Goal: Contribute content: Contribute content

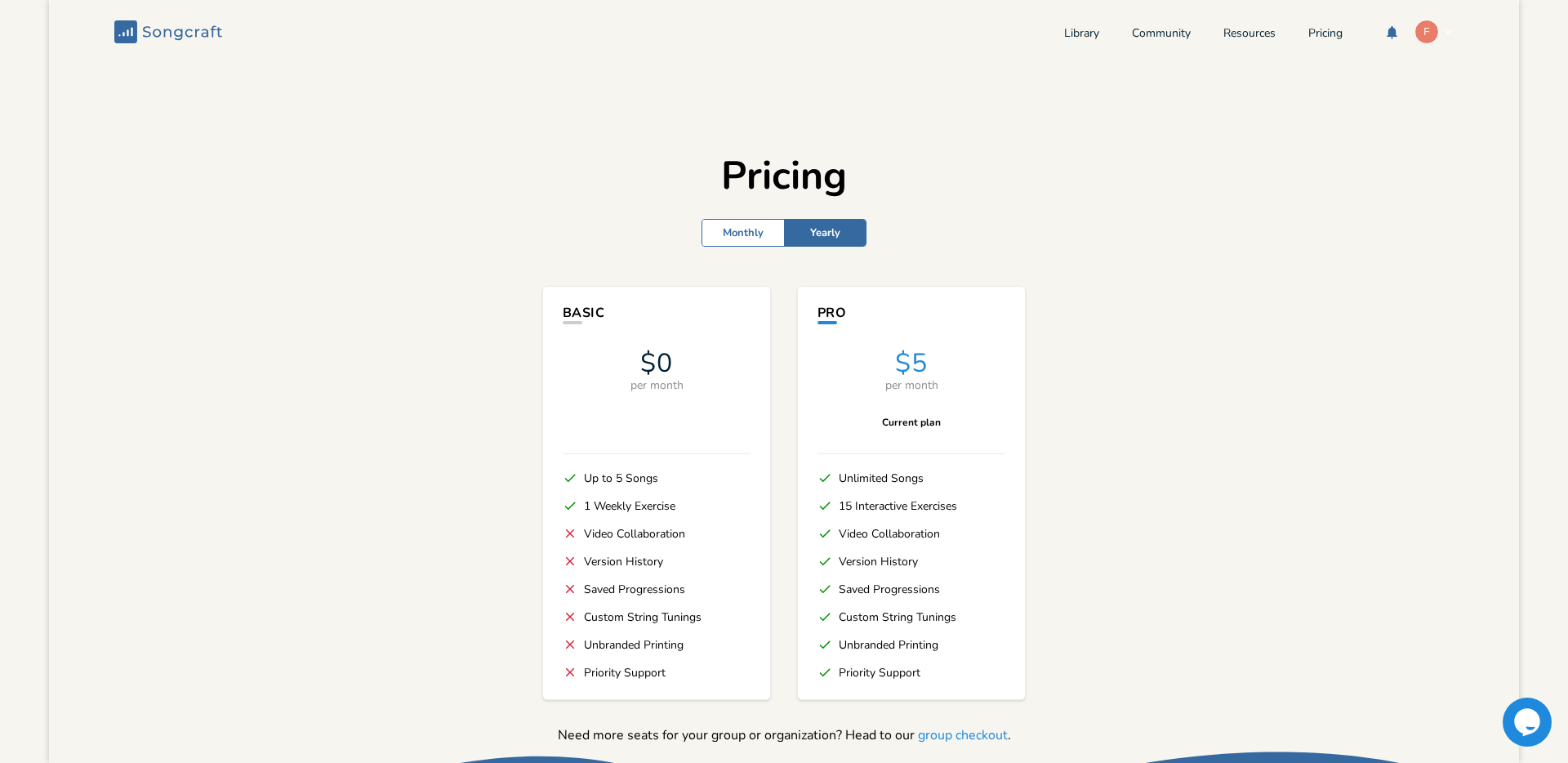
click at [1440, 31] on icon "button" at bounding box center [1447, 32] width 15 height 15
click at [1066, 34] on link "Library" at bounding box center [1082, 35] width 36 height 14
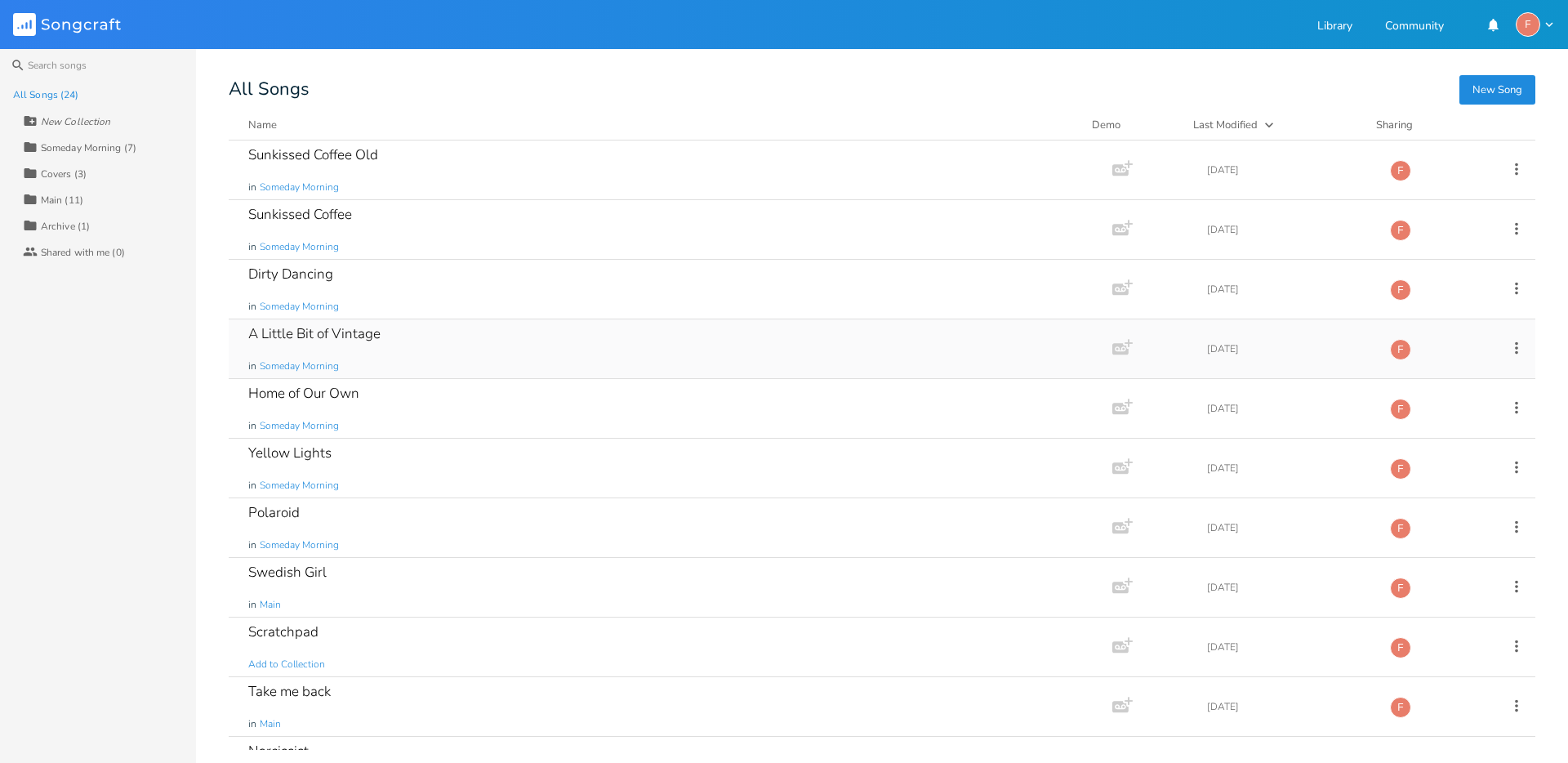
click at [320, 336] on div "A Little Bit of Vintage" at bounding box center [313, 333] width 132 height 14
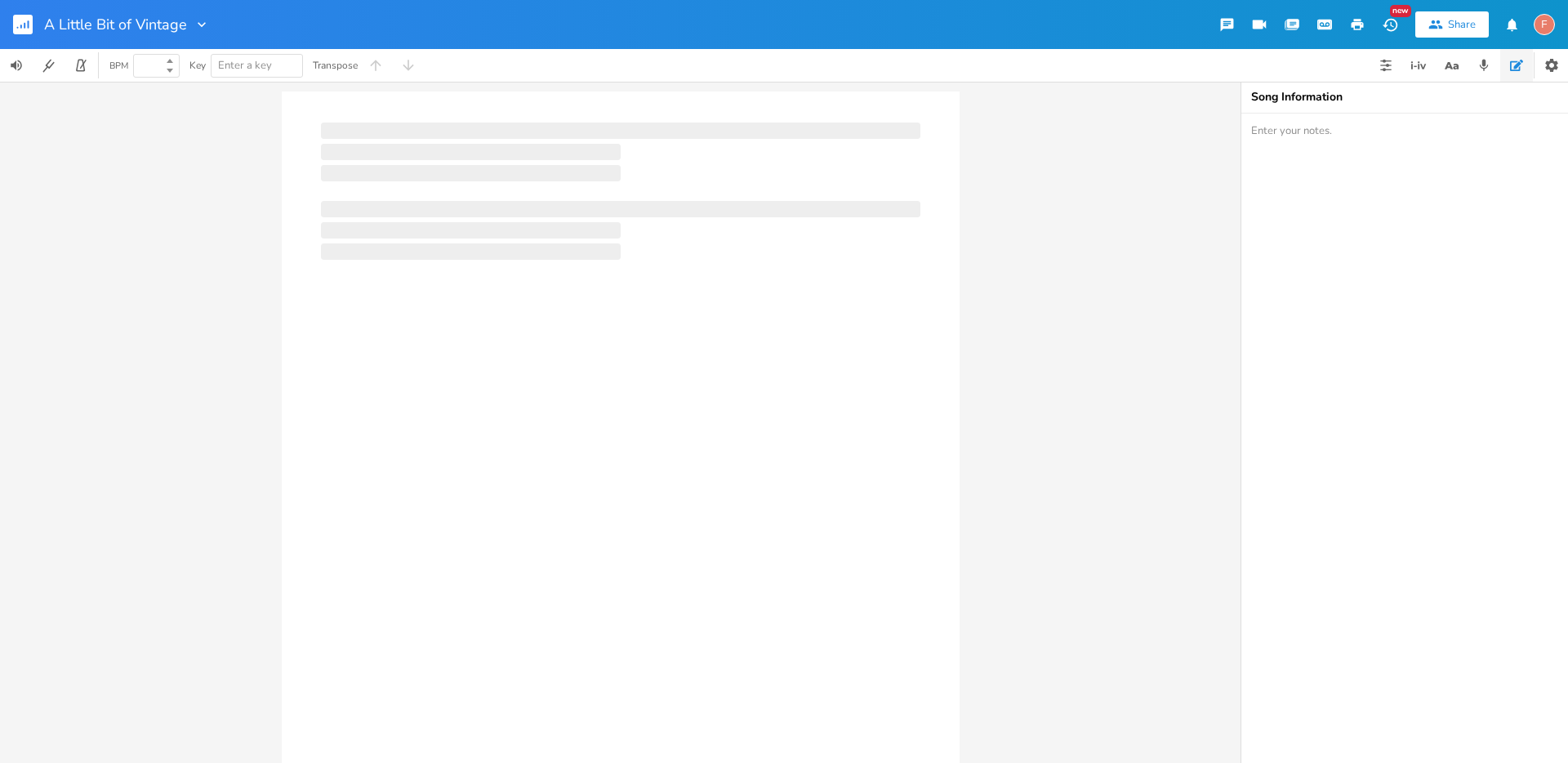
type input "100"
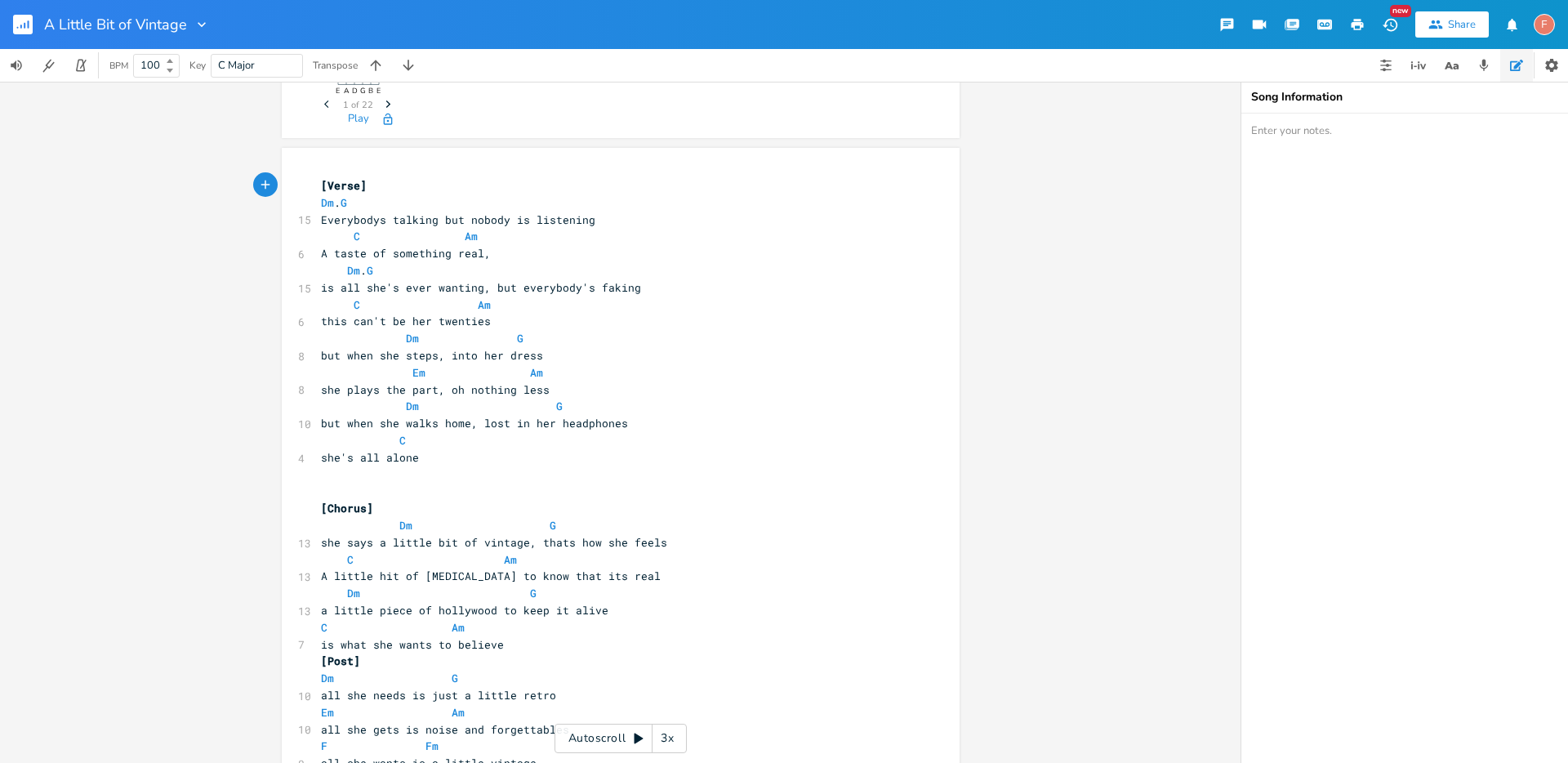
scroll to position [234, 0]
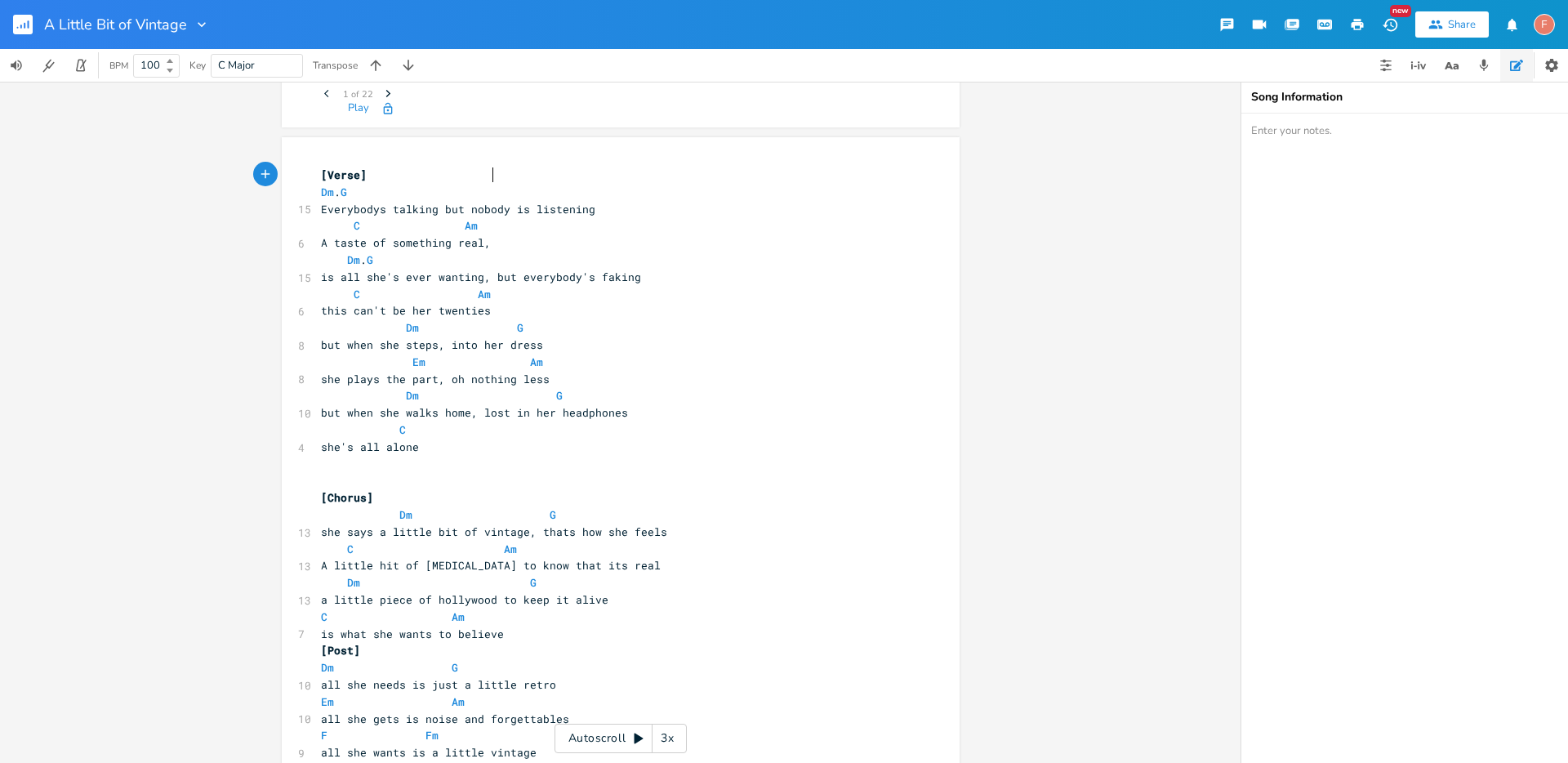
click at [390, 602] on span "a little piece of hollywood to keep it alive" at bounding box center [464, 599] width 287 height 15
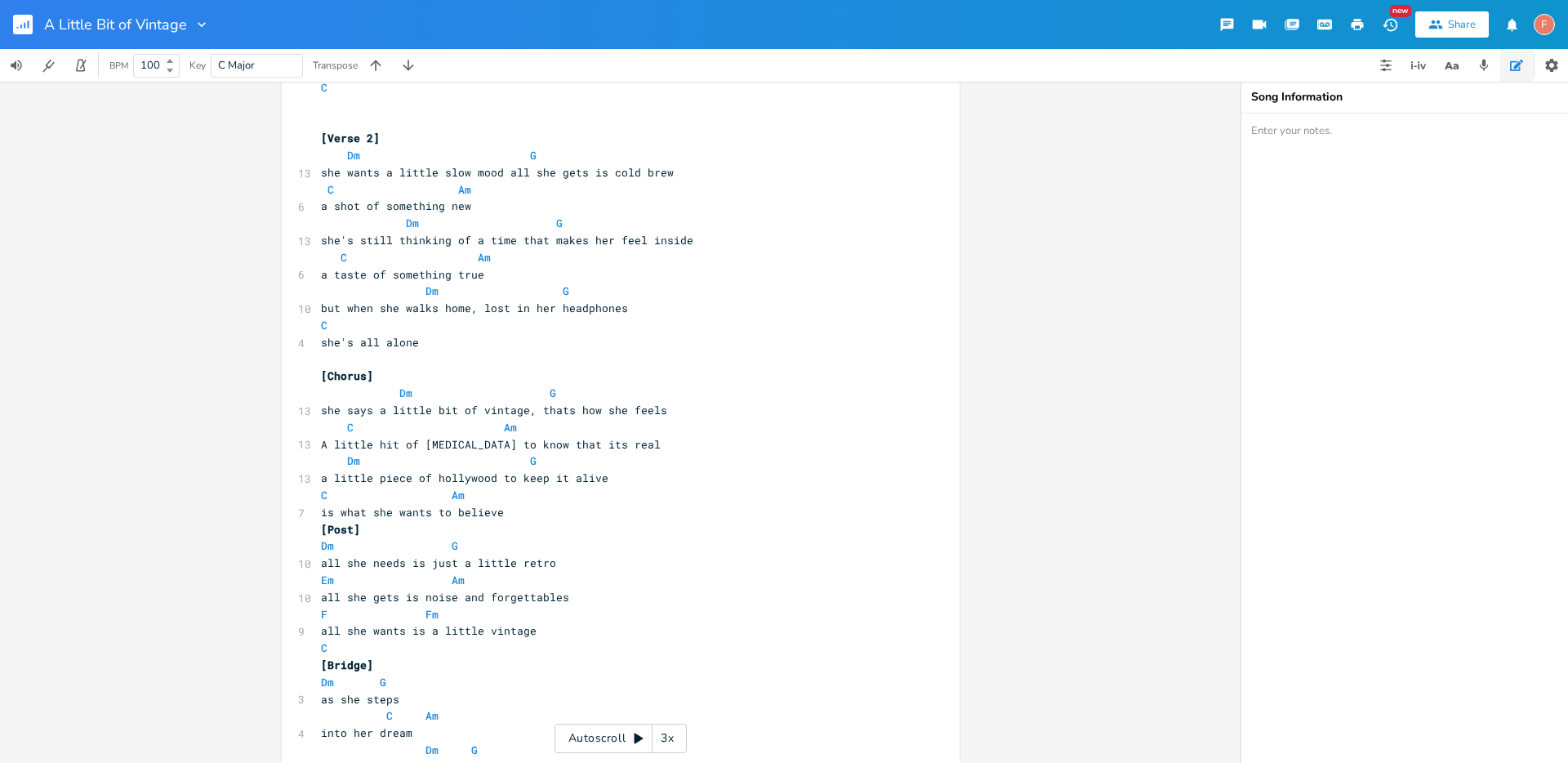
scroll to position [936, 0]
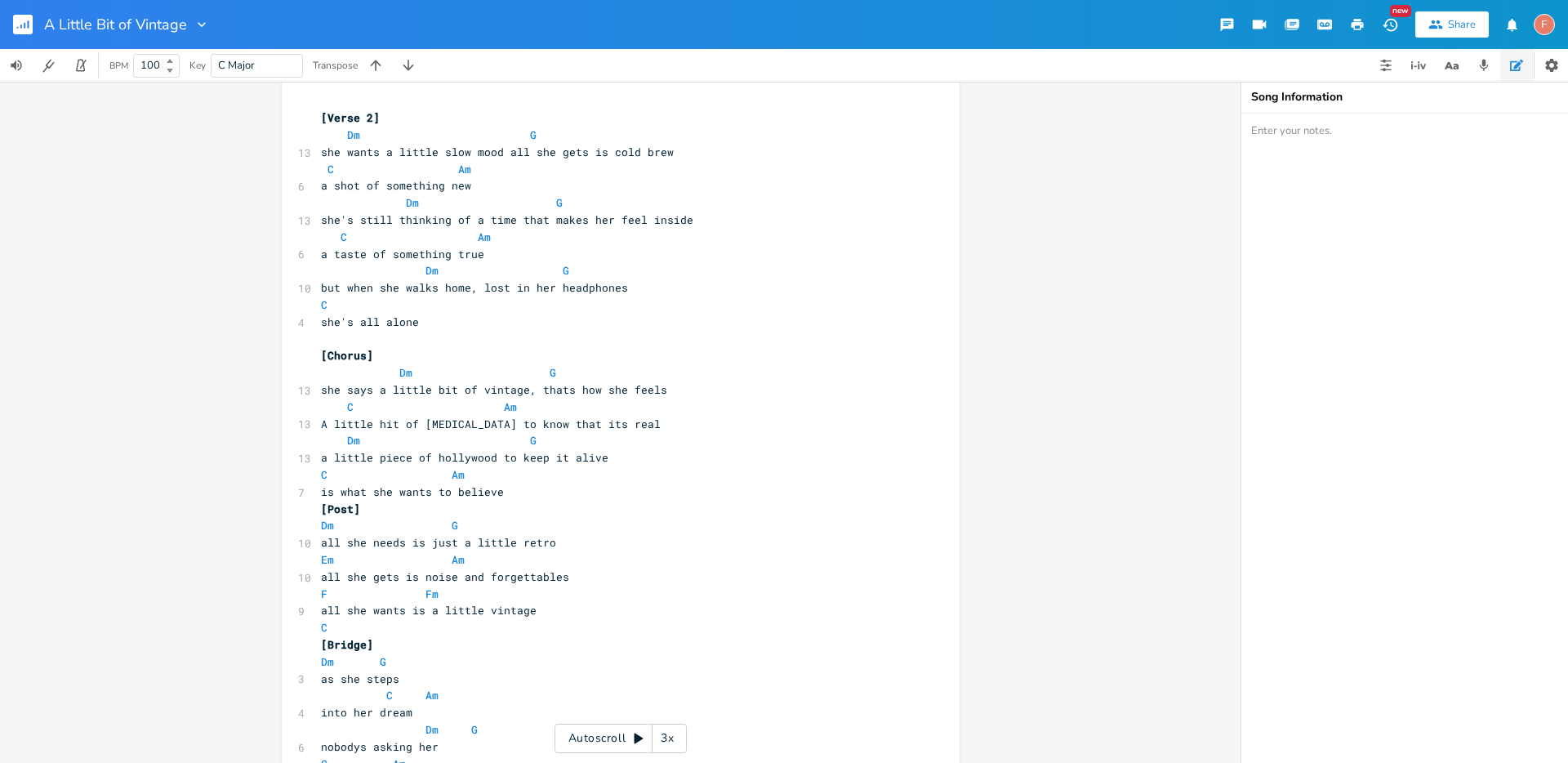
type textarea "bit"
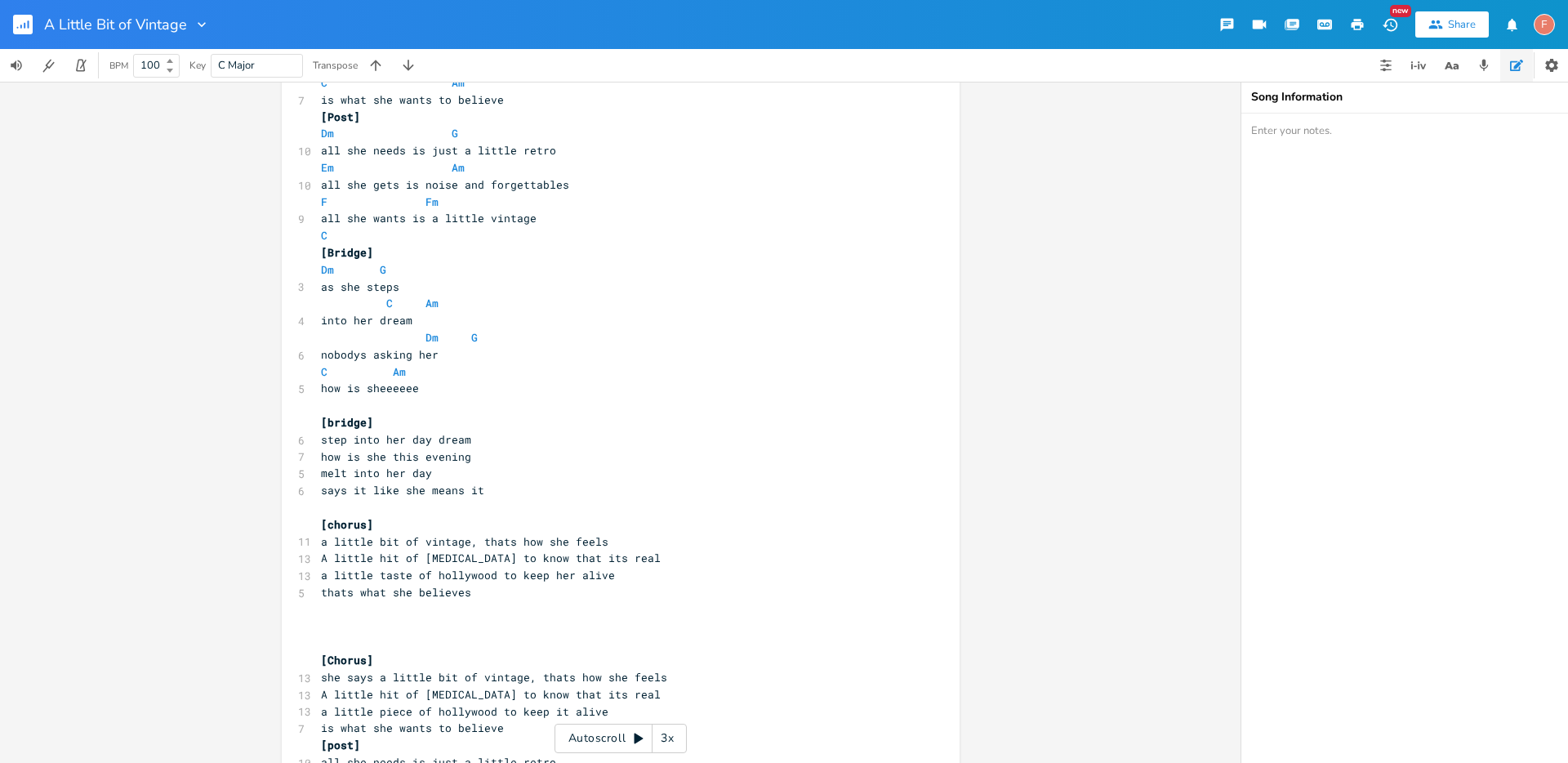
scroll to position [722, 0]
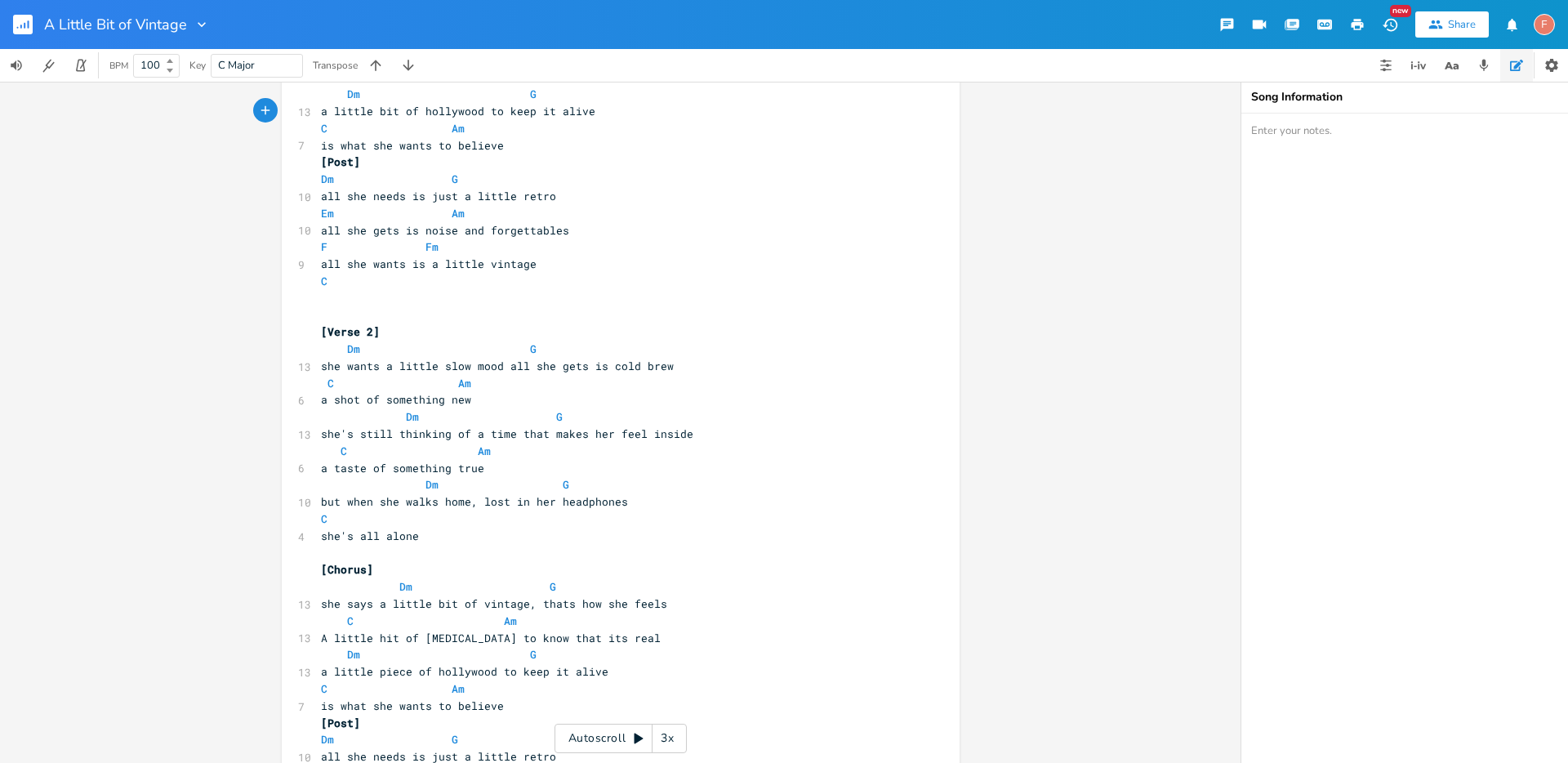
click at [544, 454] on pre "C Am" at bounding box center [612, 451] width 590 height 17
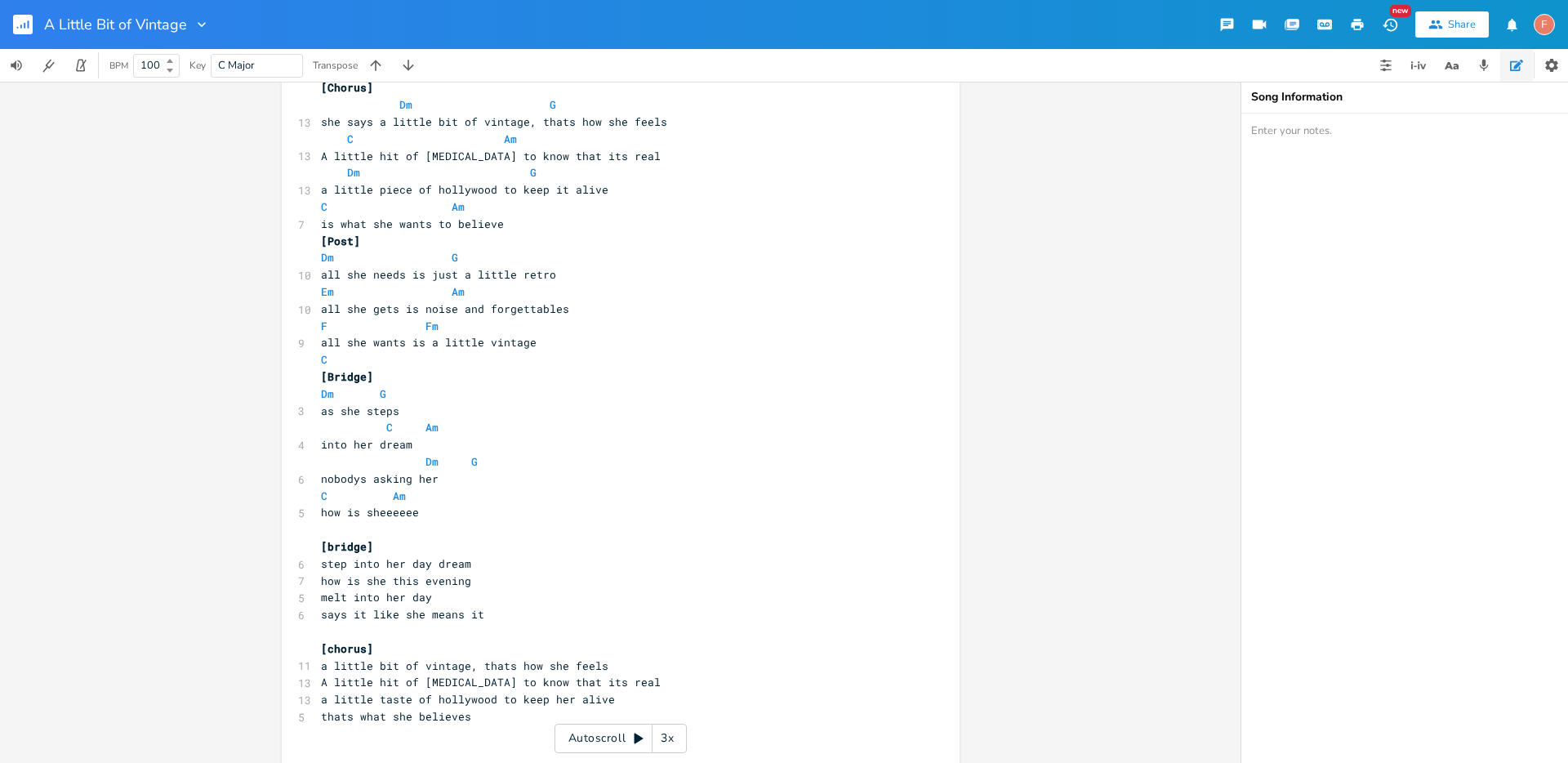
scroll to position [1219, 0]
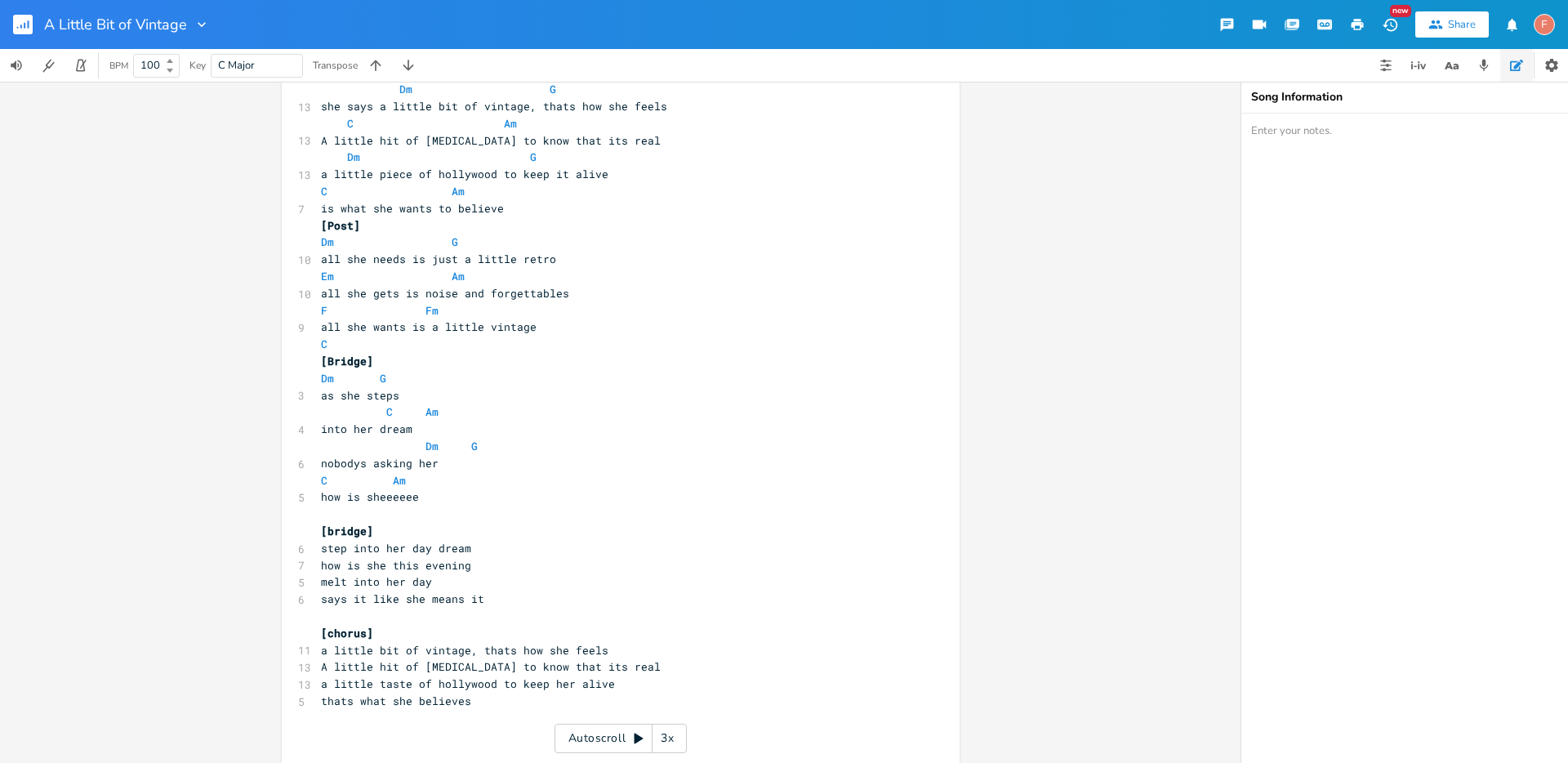
click at [523, 530] on pre "[bridge]" at bounding box center [612, 531] width 590 height 17
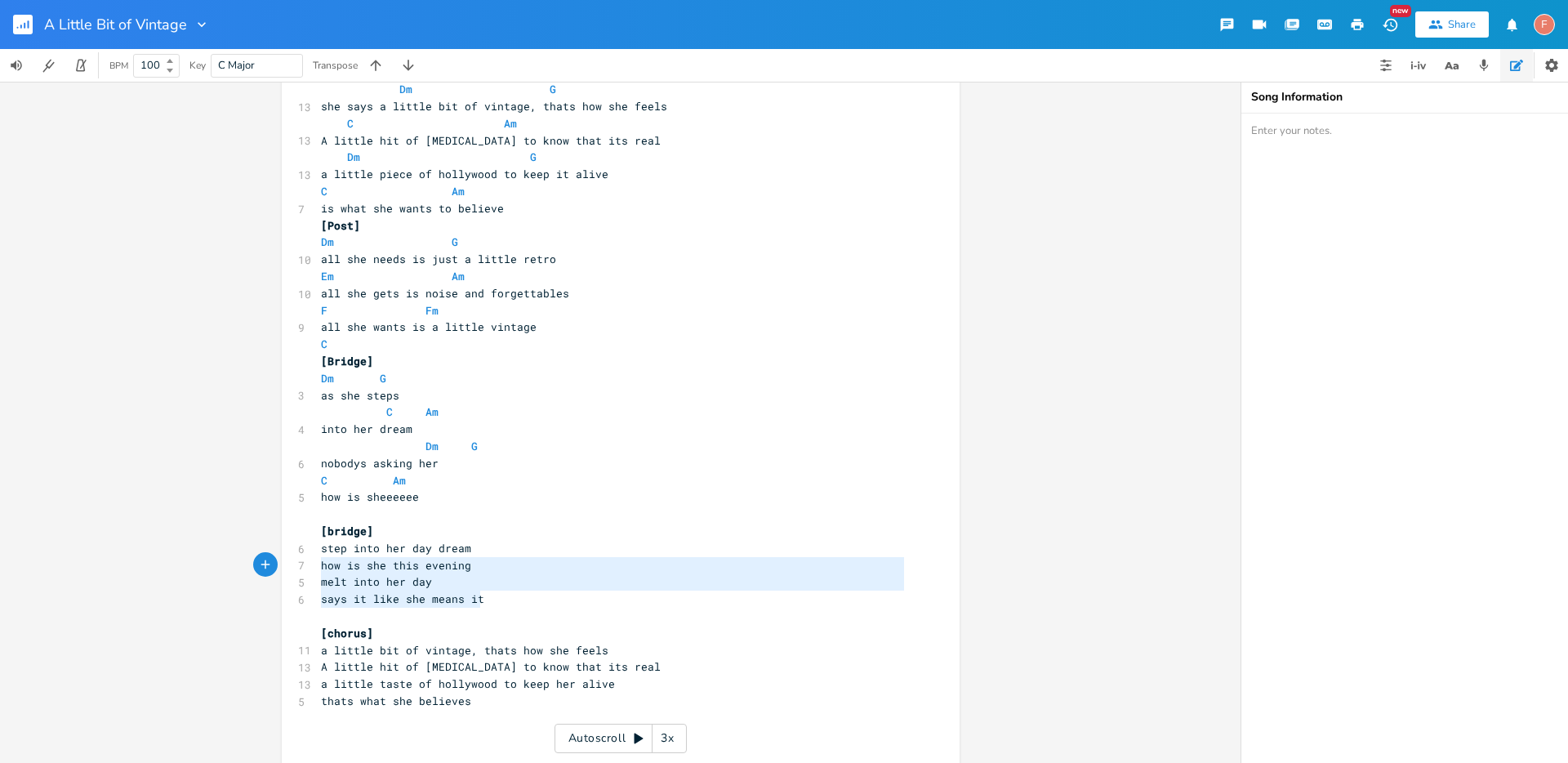
type textarea "[bridge] step into her day dream how is she this evening melt into her day says…"
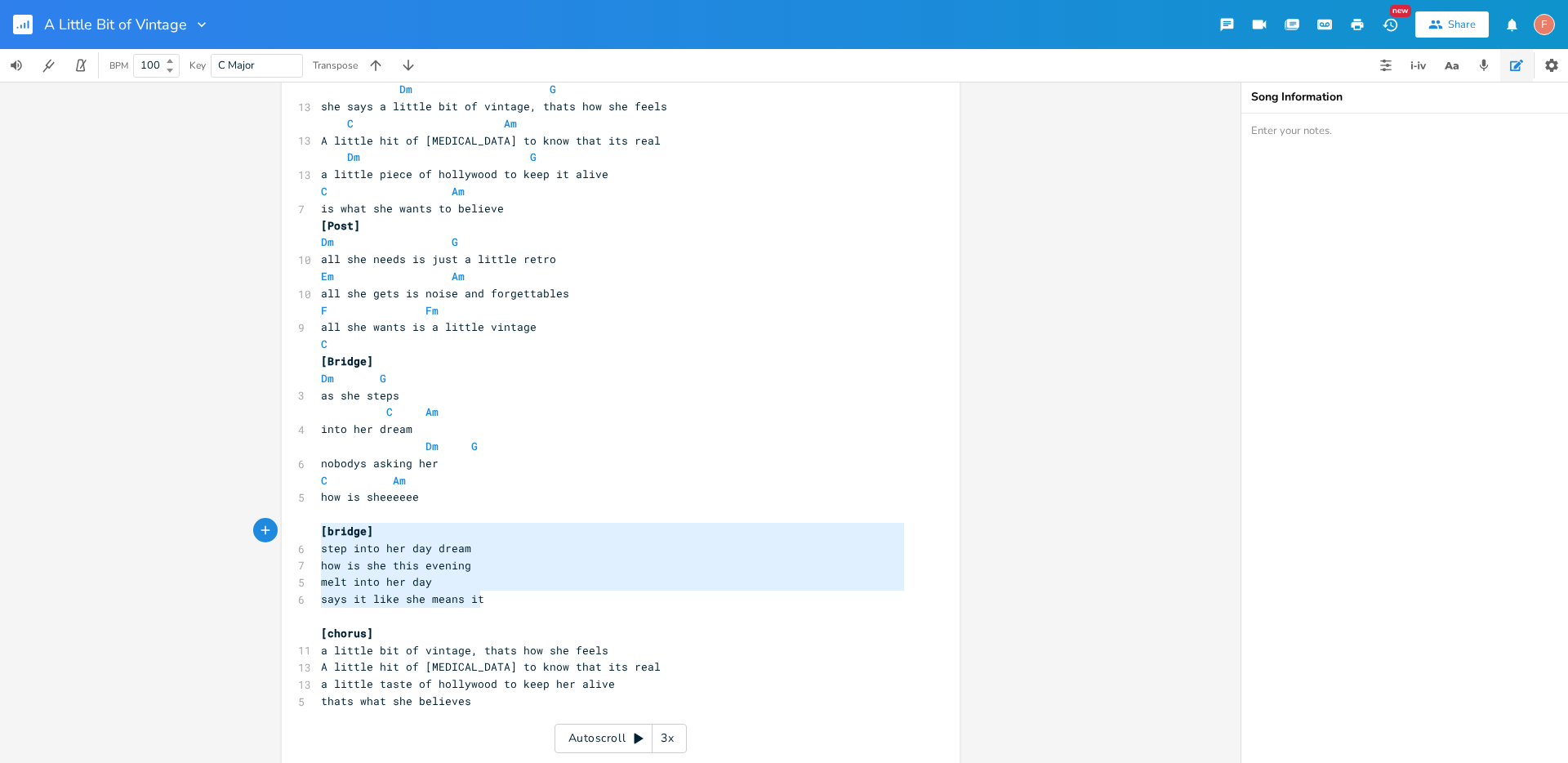
drag, startPoint x: 525, startPoint y: 608, endPoint x: 224, endPoint y: 529, distance: 311.2
click at [224, 529] on div "Dm E A D G B E Previous 1 of 22 Next Play G E A D G B E Previous 1 of 21 Next P…" at bounding box center [620, 422] width 1241 height 681
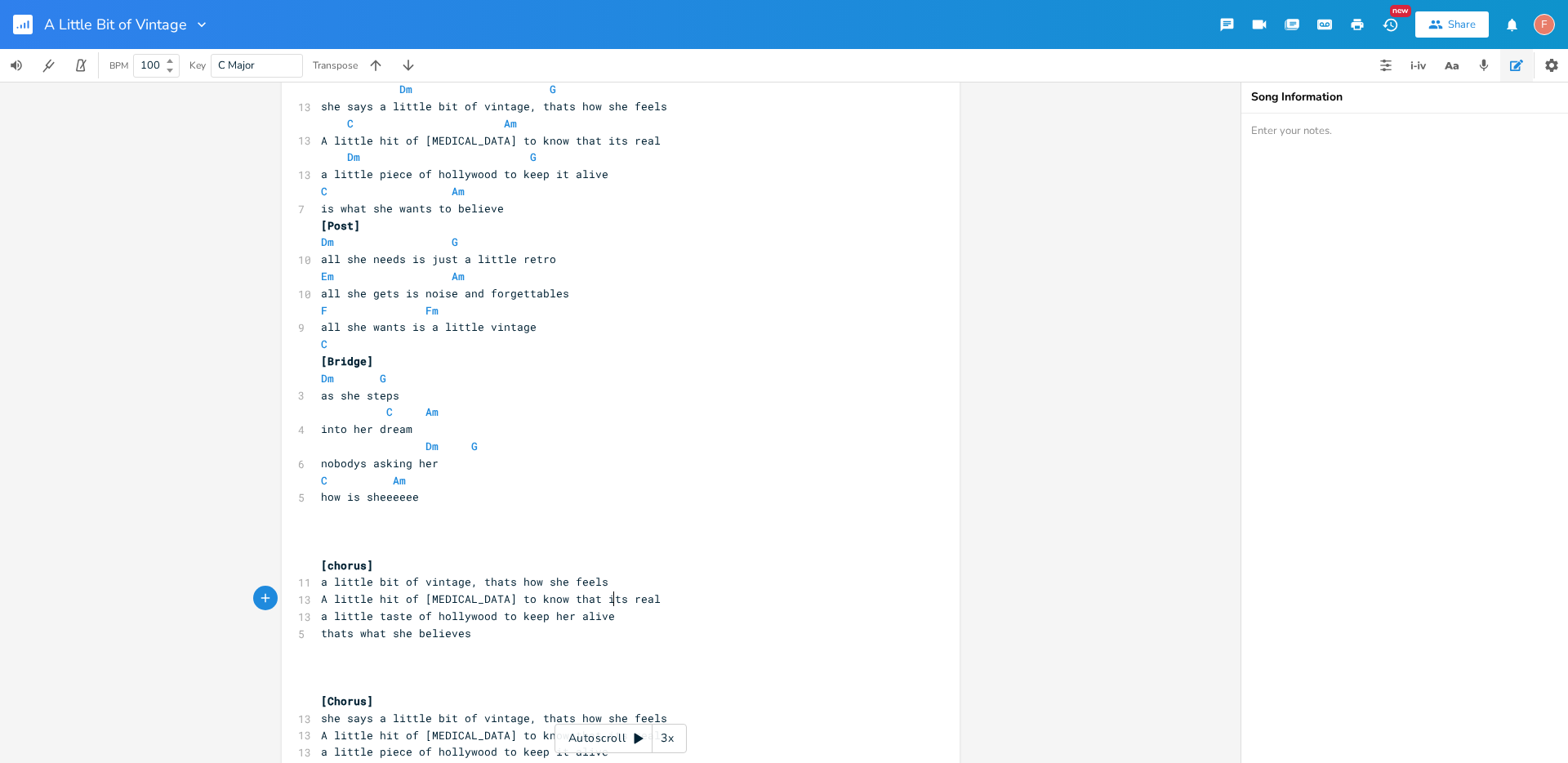
click at [648, 604] on pre "A little hit of [MEDICAL_DATA] to know that its real" at bounding box center [612, 598] width 590 height 17
click at [657, 618] on pre "a little taste of hollywood to keep her alive" at bounding box center [612, 616] width 590 height 17
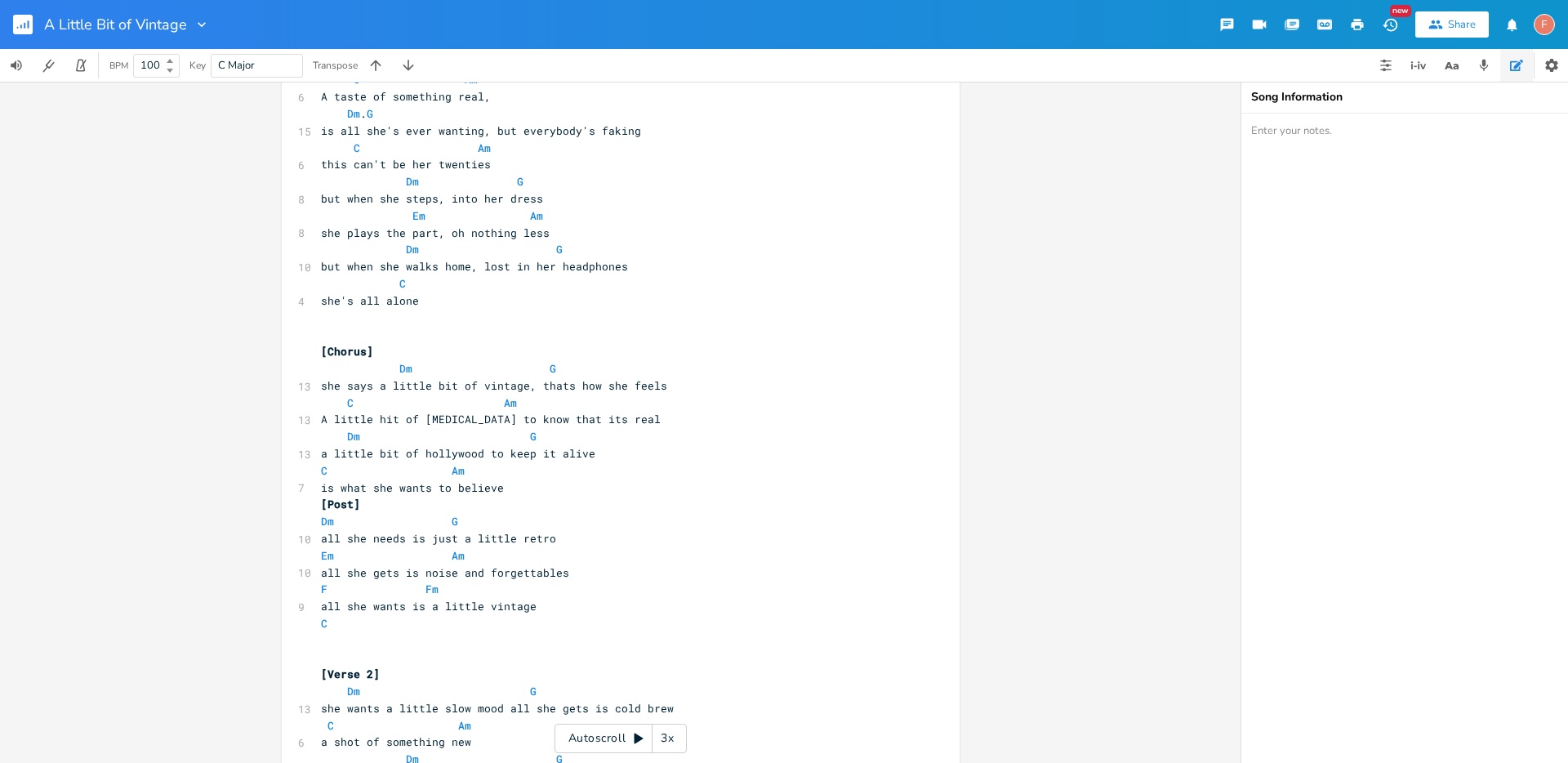
scroll to position [456, 0]
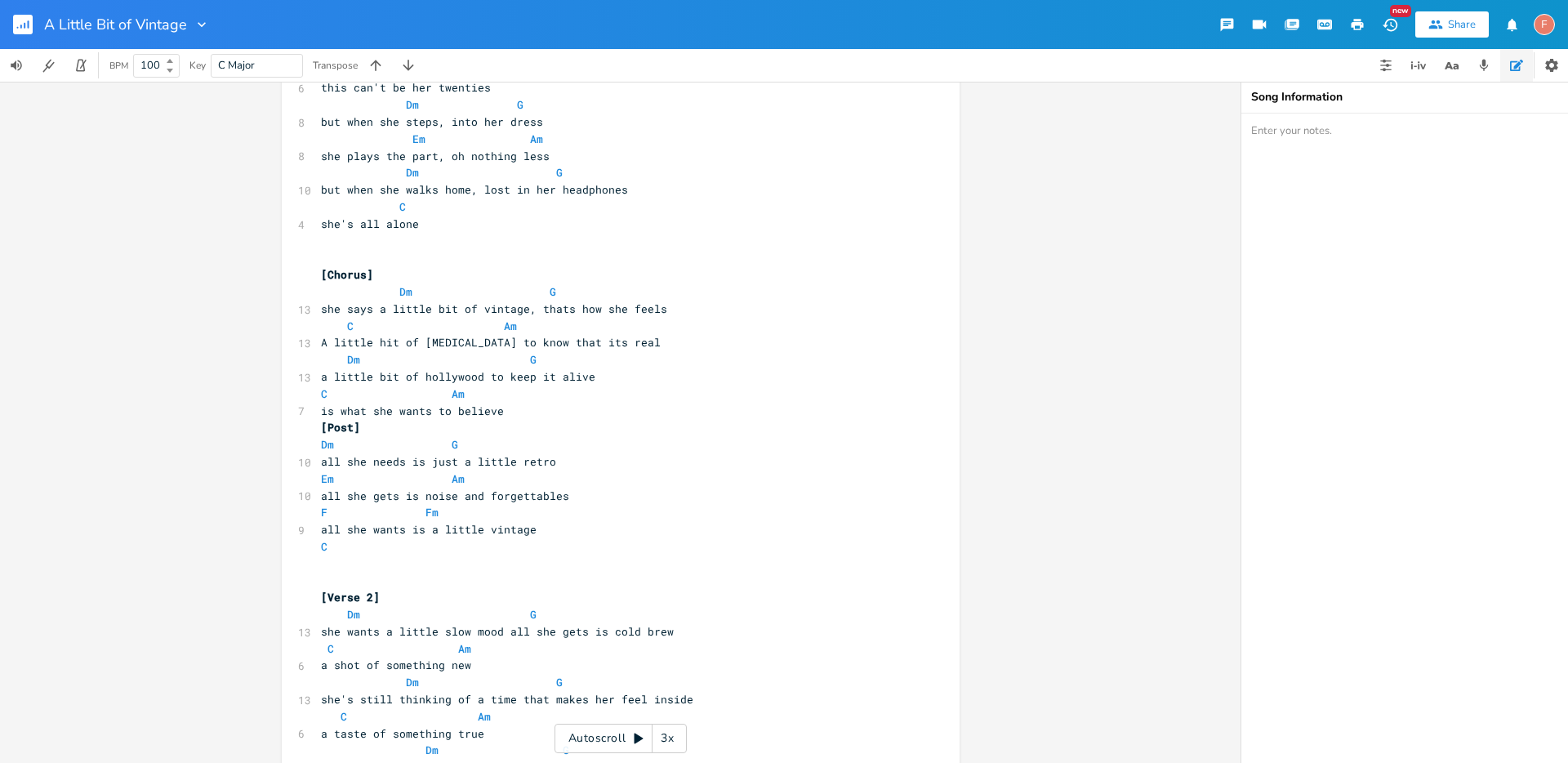
click at [657, 441] on pre "Dm G" at bounding box center [612, 444] width 590 height 17
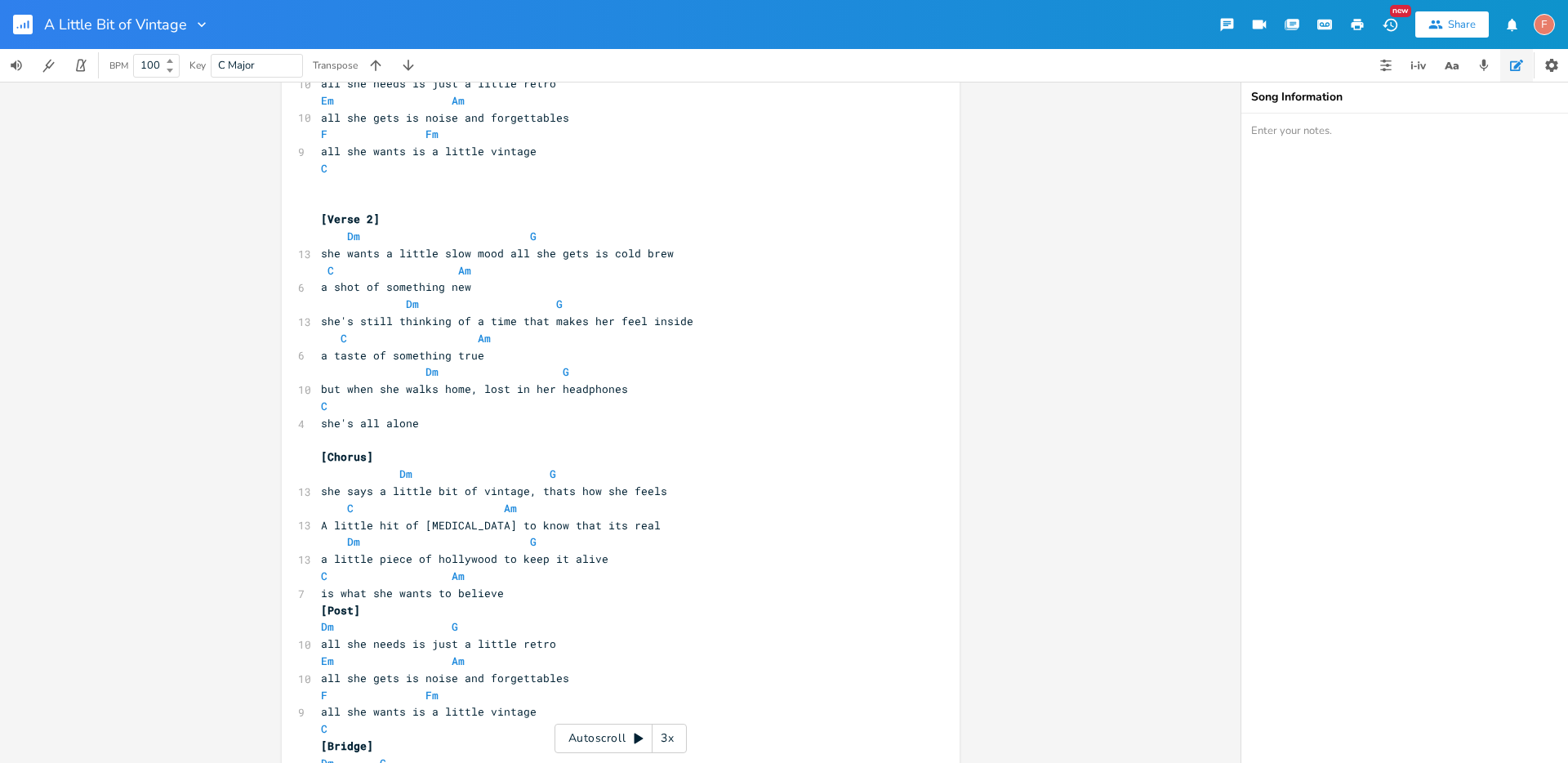
scroll to position [841, 0]
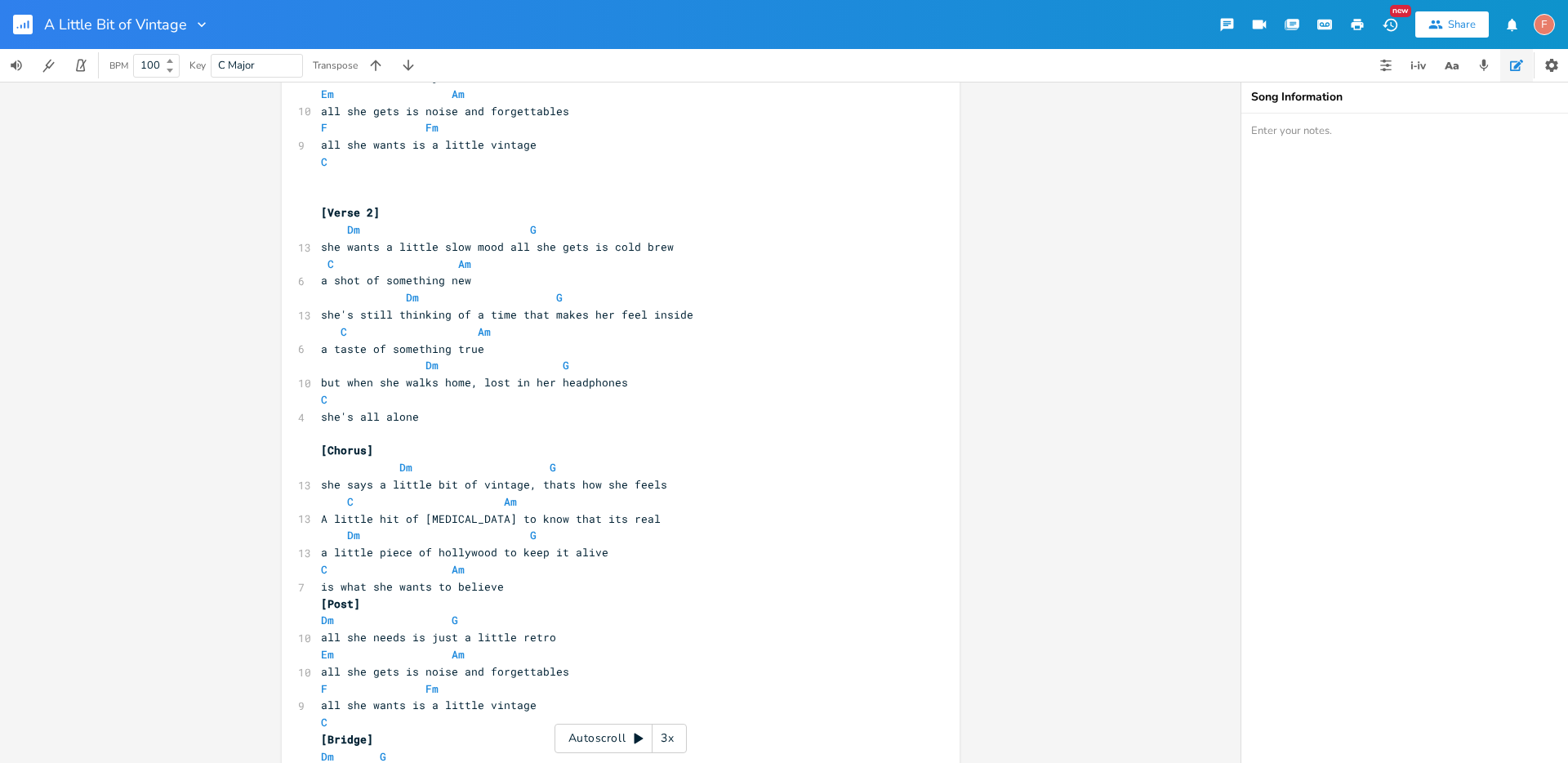
click at [641, 555] on pre "a little piece of hollywood to keep it alive" at bounding box center [612, 553] width 590 height 17
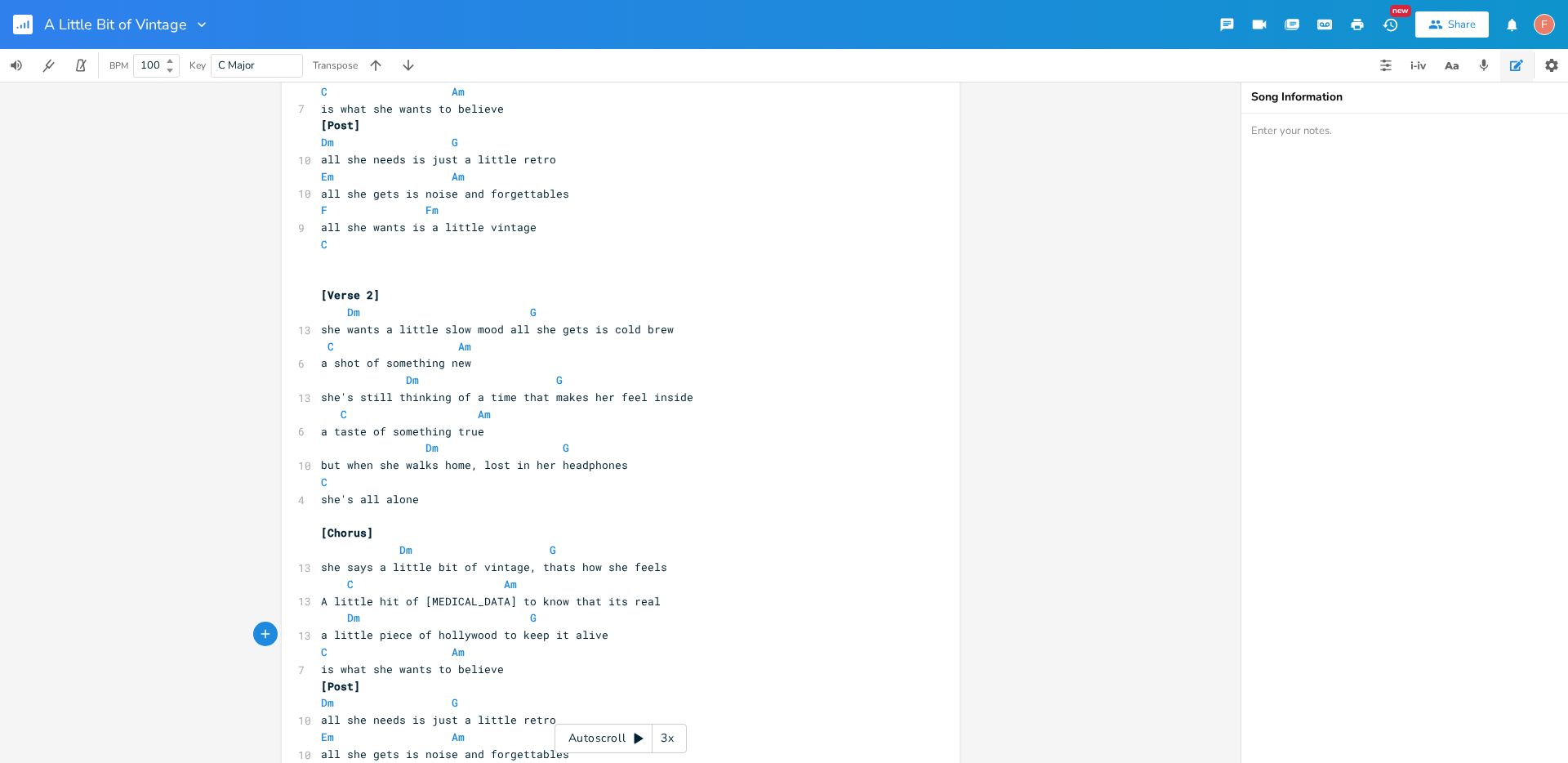
scroll to position [785, 0]
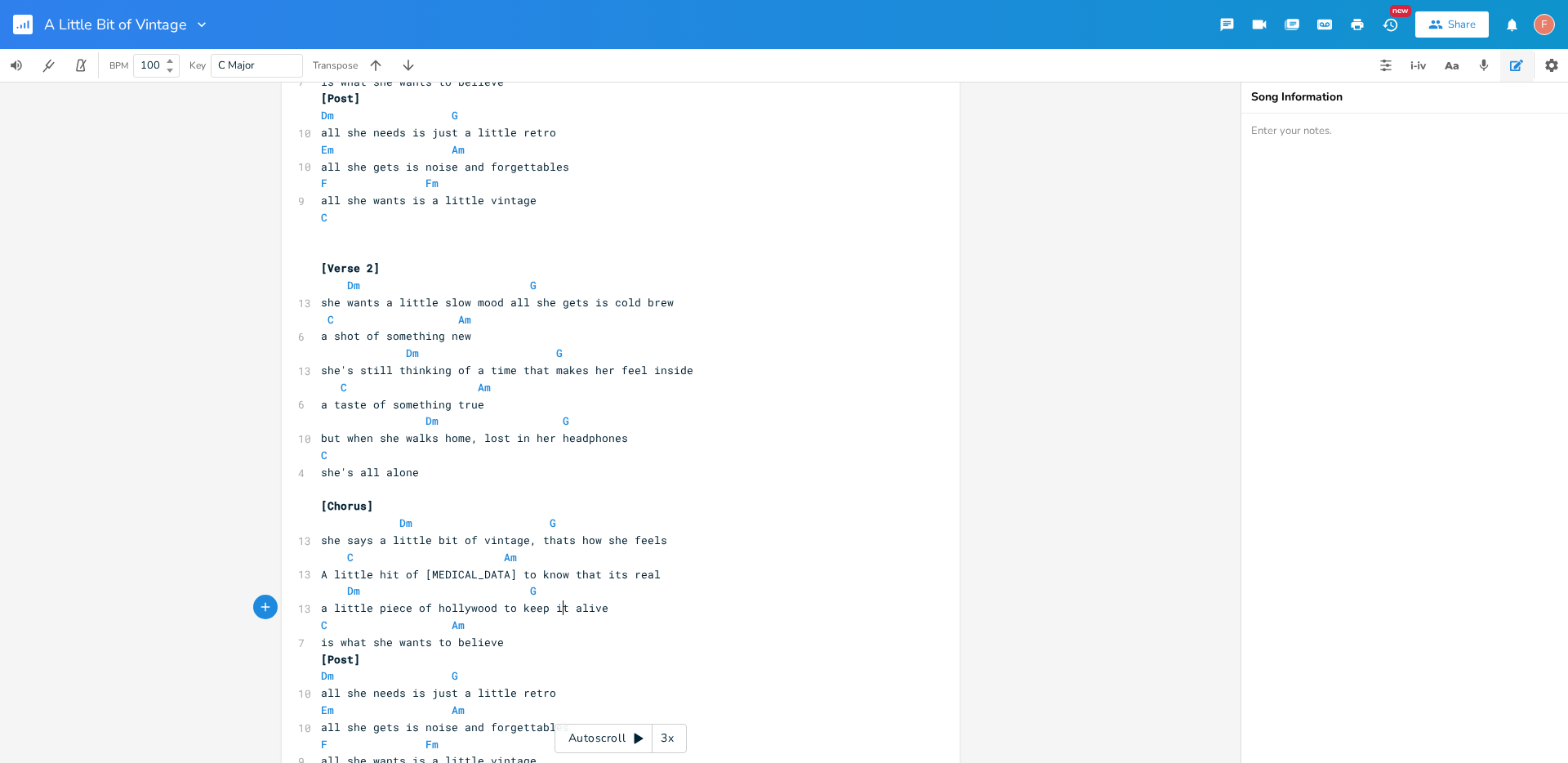
click at [559, 608] on span "a little piece of hollywood to keep it alive" at bounding box center [464, 608] width 287 height 15
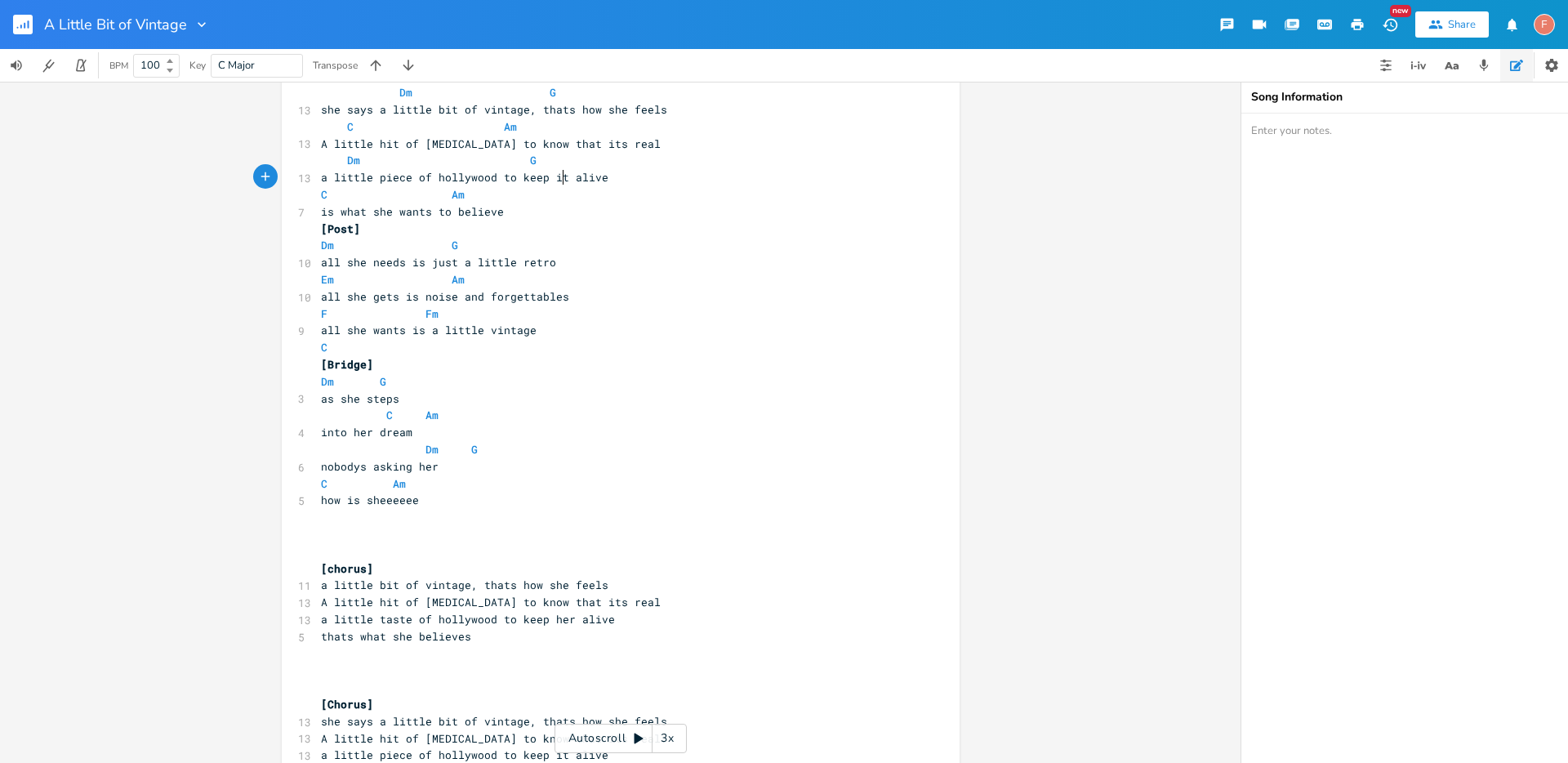
scroll to position [1218, 0]
click at [640, 621] on pre "a little taste of hollywood to keep her alive" at bounding box center [612, 617] width 590 height 17
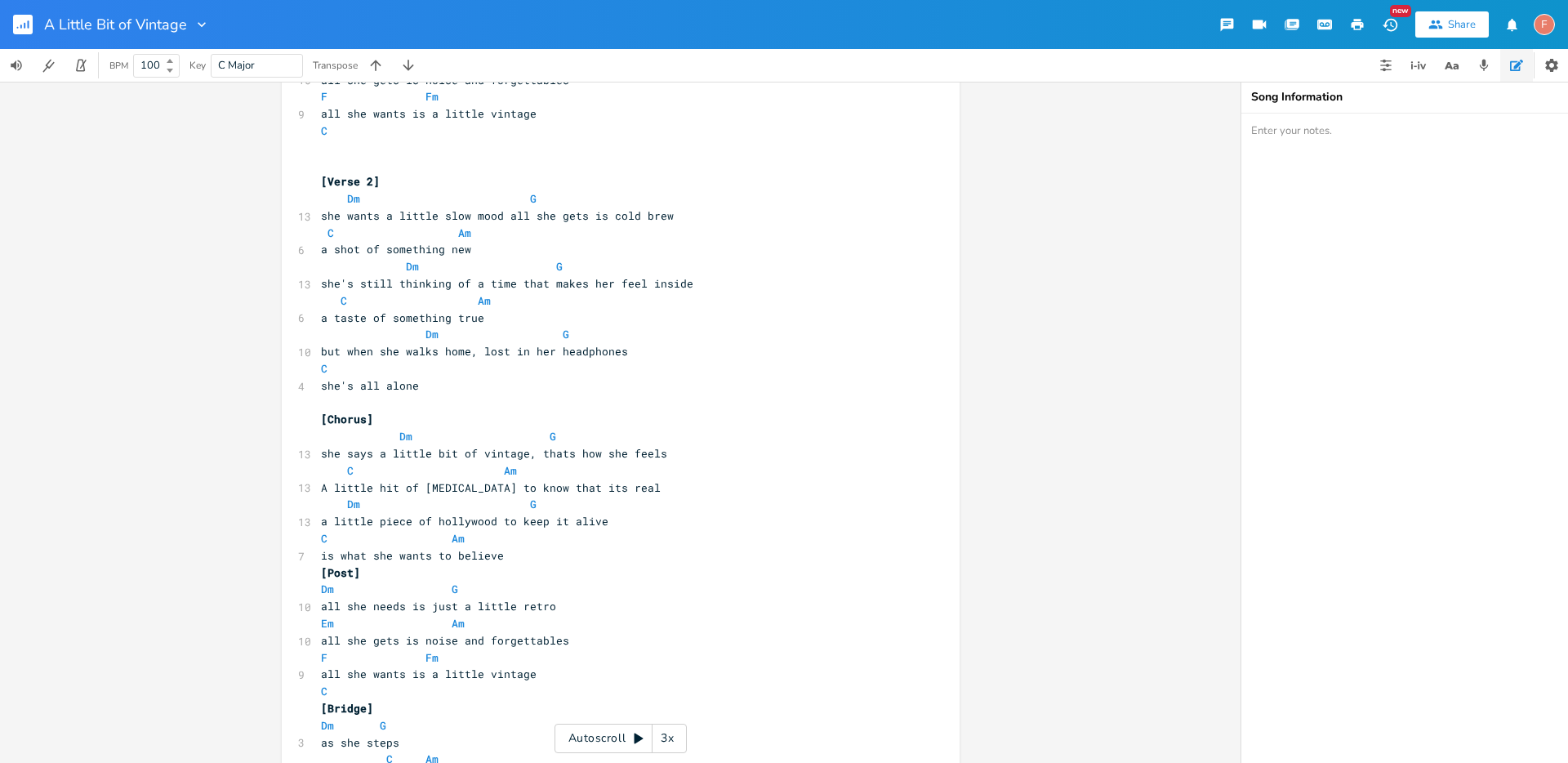
scroll to position [871, 0]
click at [402, 521] on span "a little piece of hollywood to keep it alive" at bounding box center [464, 522] width 287 height 15
type textarea "bit"
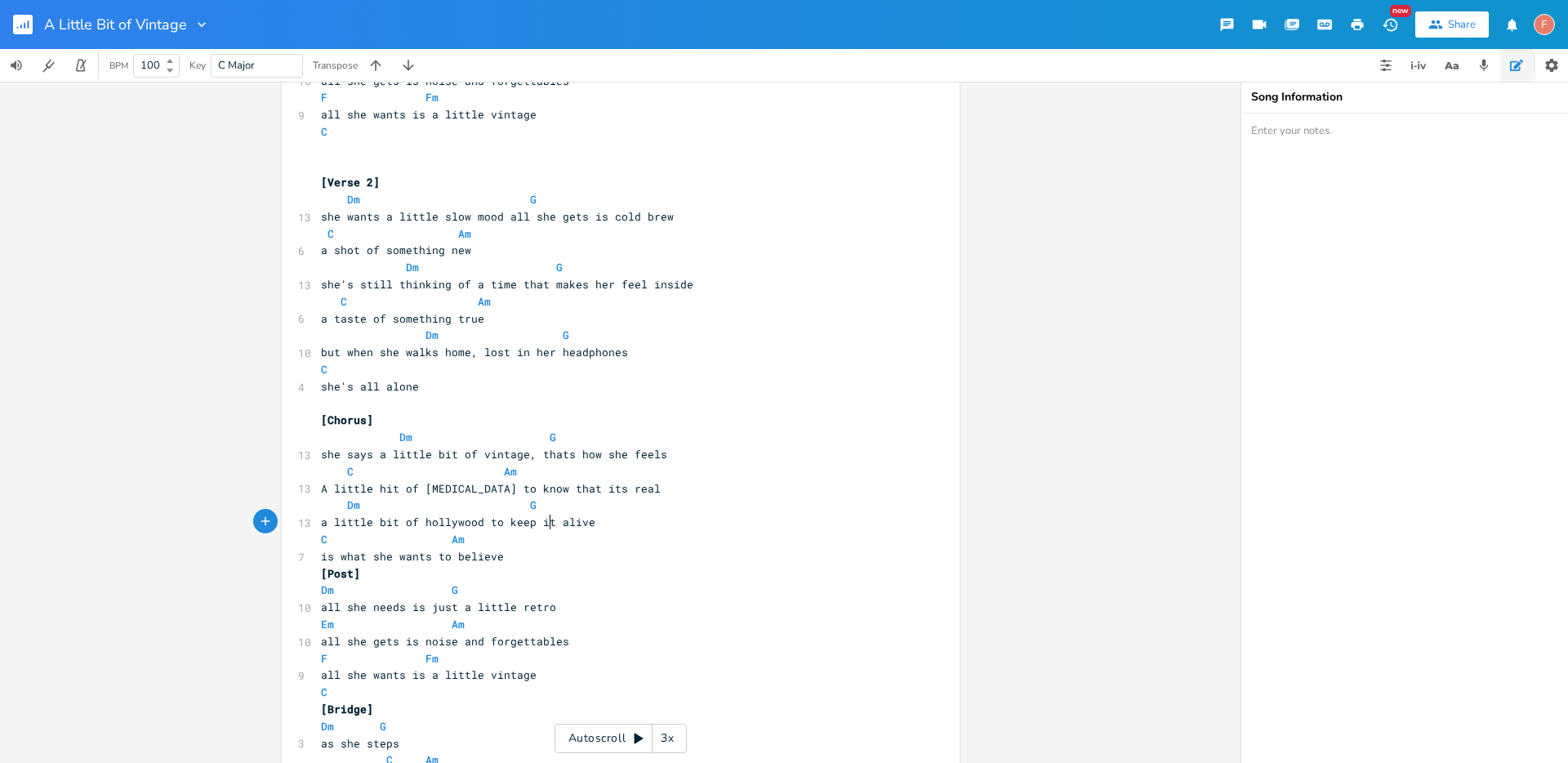
click at [546, 518] on span "a little bit of hollywood to keep it alive" at bounding box center [457, 522] width 274 height 15
type textarea "things"
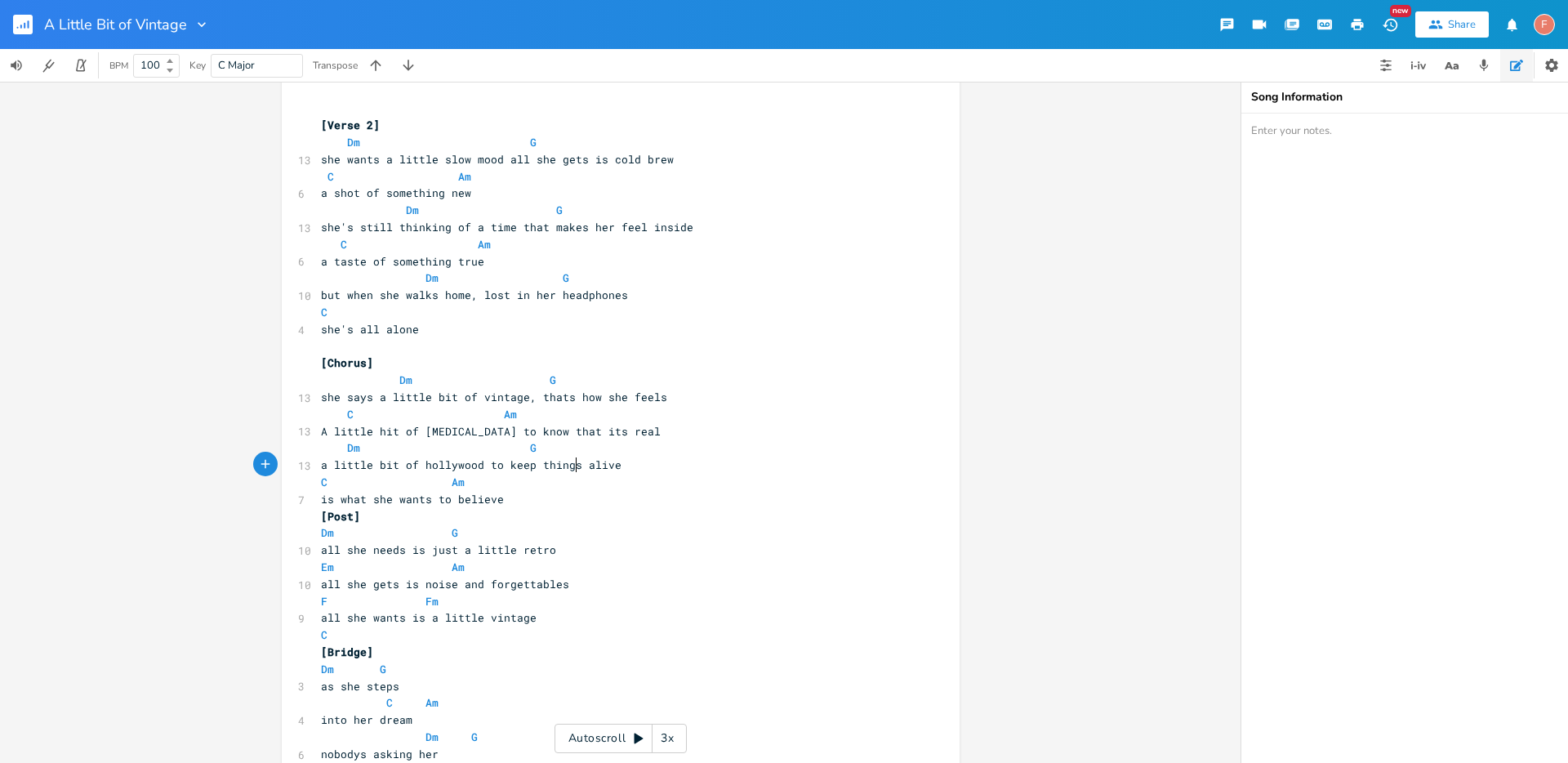
scroll to position [949, 0]
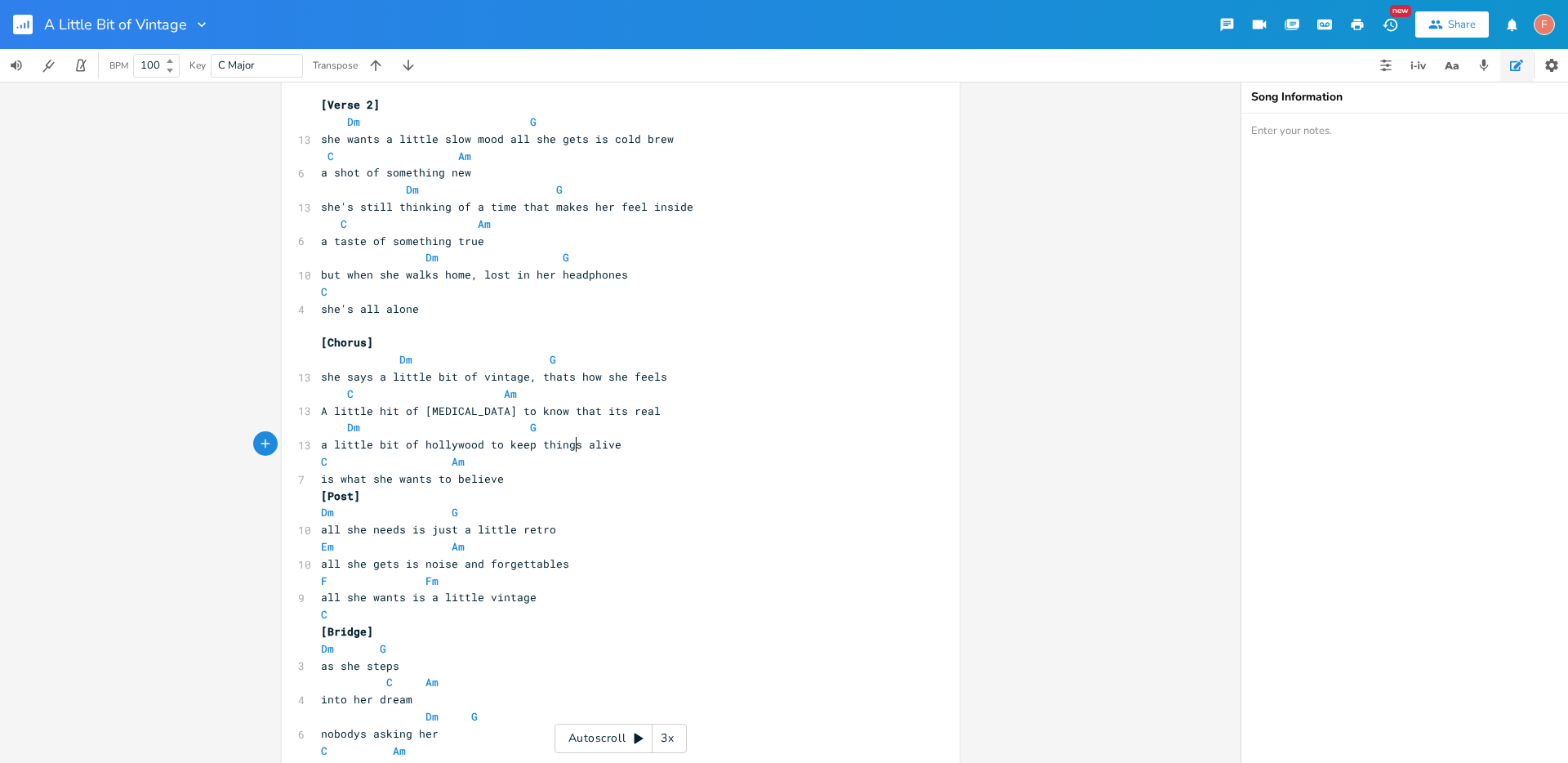
click at [549, 444] on span "a little bit of hollywood to keep things alive" at bounding box center [470, 444] width 300 height 15
type textarea "it"
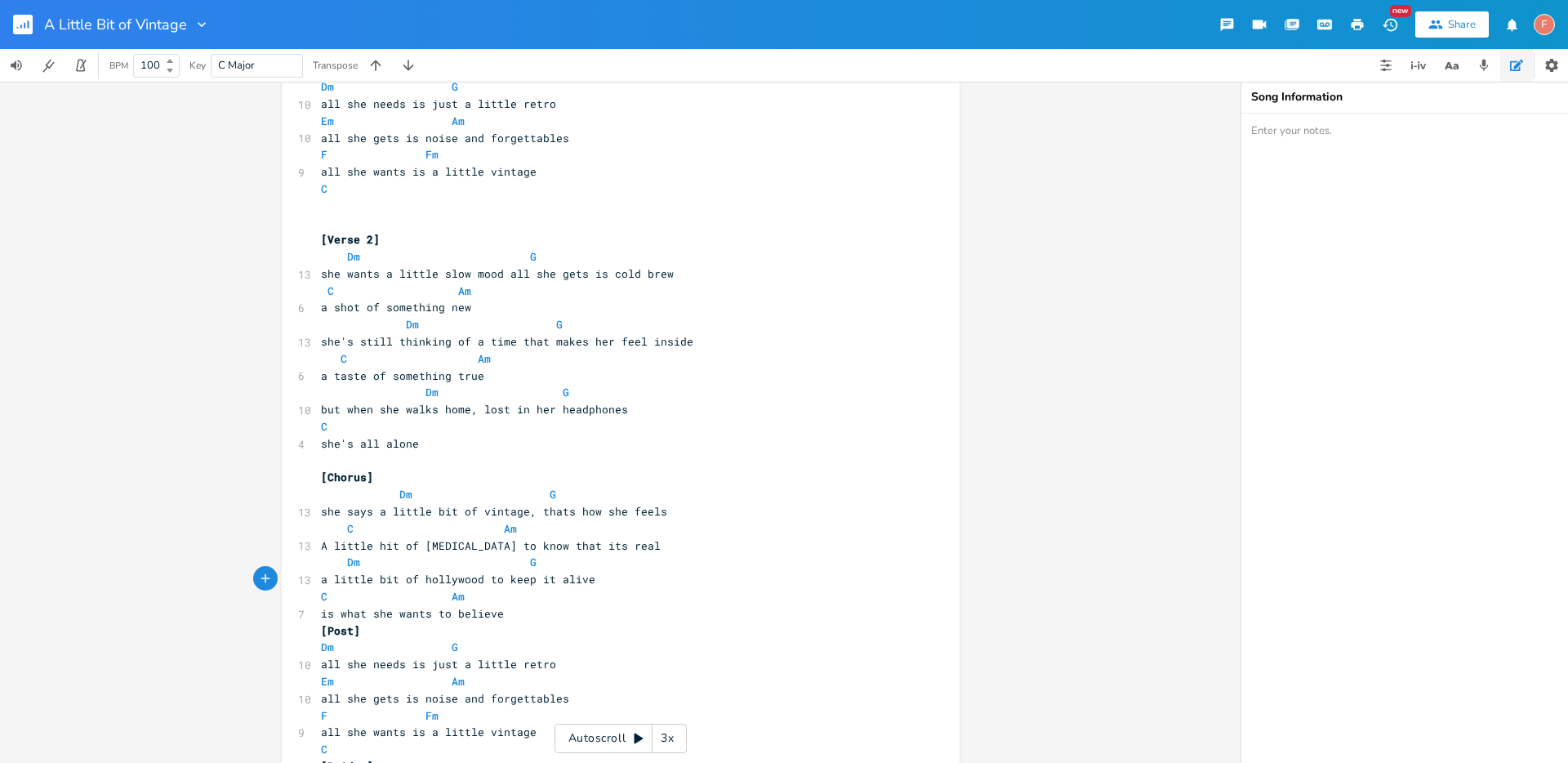
scroll to position [818, 0]
click at [574, 361] on pre "C Am" at bounding box center [612, 354] width 590 height 17
click at [403, 334] on span "she's still thinking of a time that makes her feel inside" at bounding box center [507, 338] width 372 height 15
type textarea "thinking"
click at [403, 334] on span "she's still thinking of a time that makes her feel inside" at bounding box center [507, 338] width 372 height 15
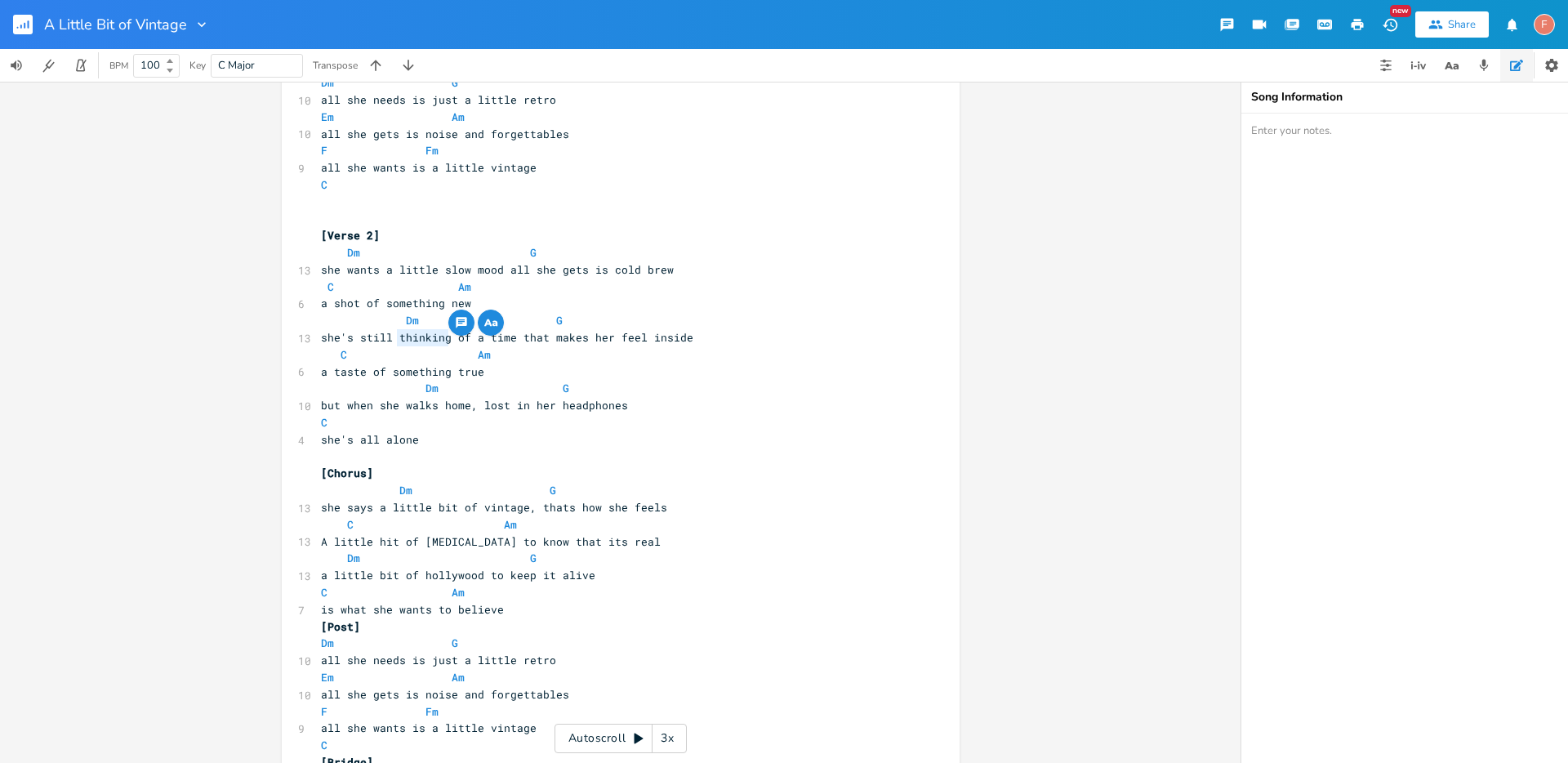
click at [578, 396] on pre "but when she walks home, lost in her headphones" at bounding box center [612, 405] width 590 height 17
click at [418, 338] on span "she's still thinking of a time that makes her feel inside" at bounding box center [507, 338] width 372 height 15
type textarea "thinking"
click at [418, 338] on span "she's still thinking of a time that makes her feel inside" at bounding box center [507, 338] width 372 height 15
click at [439, 420] on pre "C" at bounding box center [612, 423] width 590 height 17
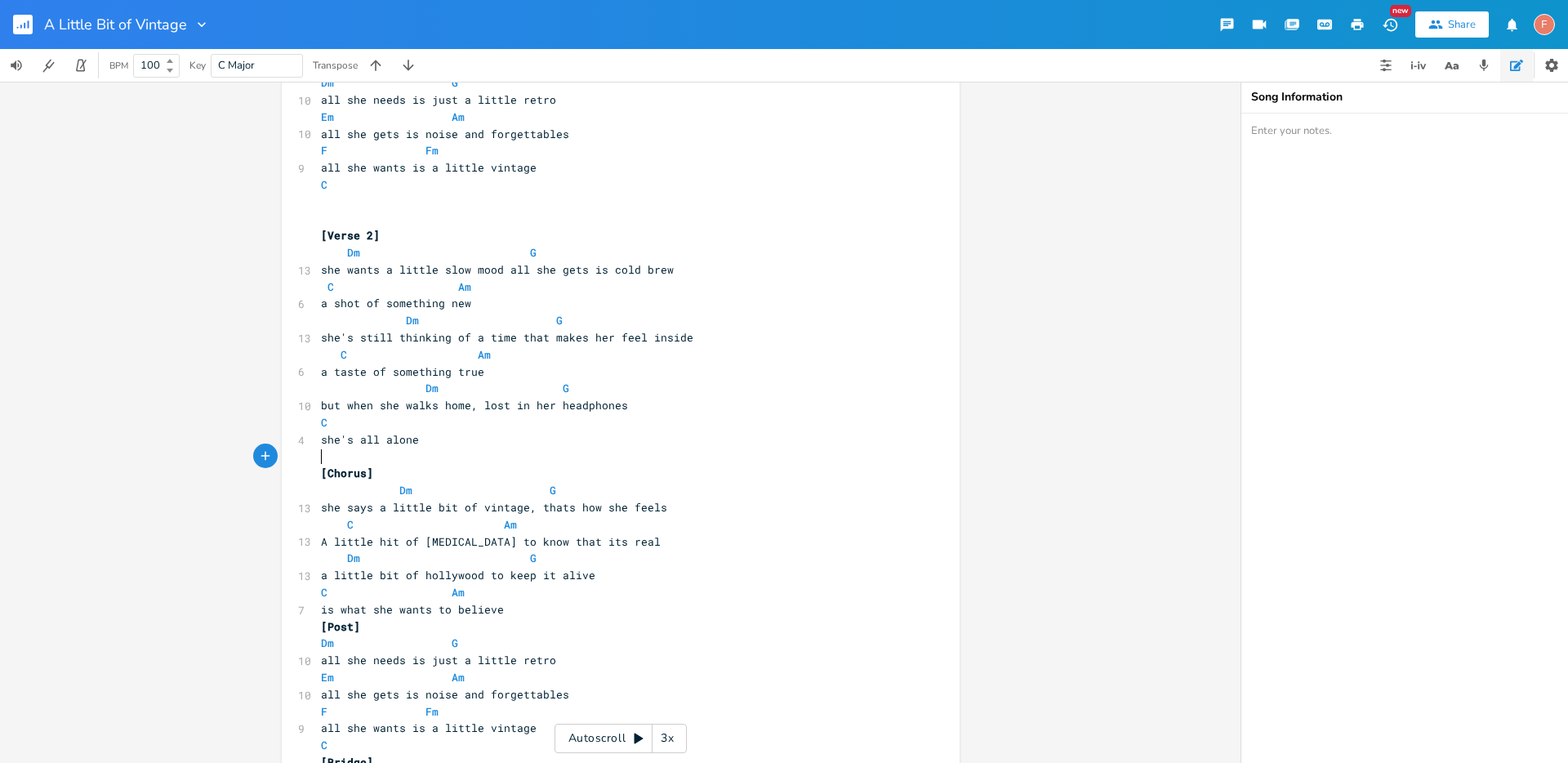
click at [454, 448] on pre "​" at bounding box center [612, 456] width 590 height 17
click at [461, 501] on span "she says a little bit of vintage, thats how she feels" at bounding box center [494, 507] width 346 height 15
click at [461, 553] on span at bounding box center [465, 558] width 26 height 17
click at [412, 338] on span "she's still thinking of a time that makes her feel inside" at bounding box center [507, 338] width 372 height 15
type textarea "thinking"
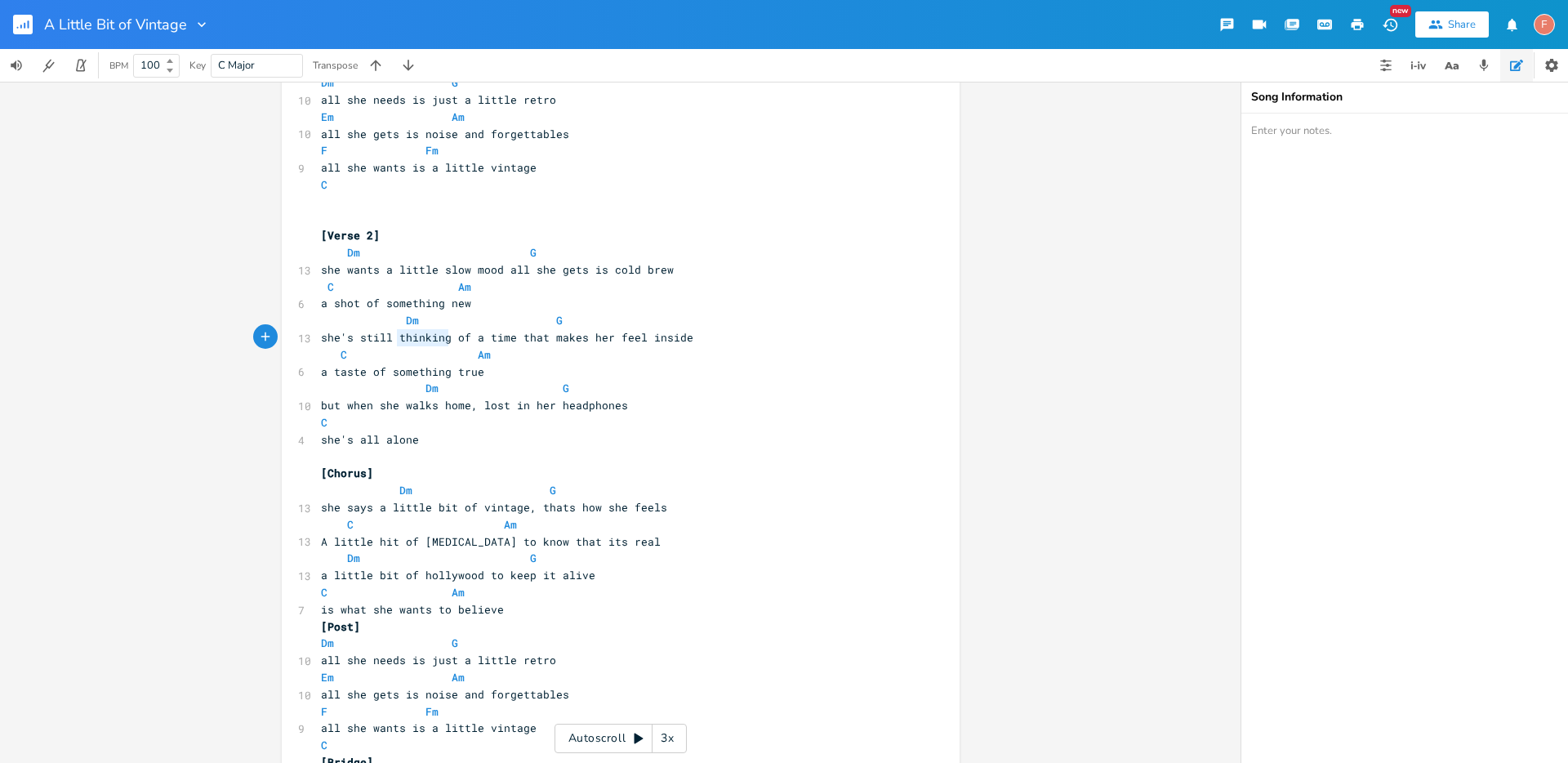
click at [412, 338] on span "she's still thinking of a time that makes her feel inside" at bounding box center [507, 338] width 372 height 15
click at [467, 560] on span at bounding box center [465, 558] width 26 height 17
